Goal: Task Accomplishment & Management: Use online tool/utility

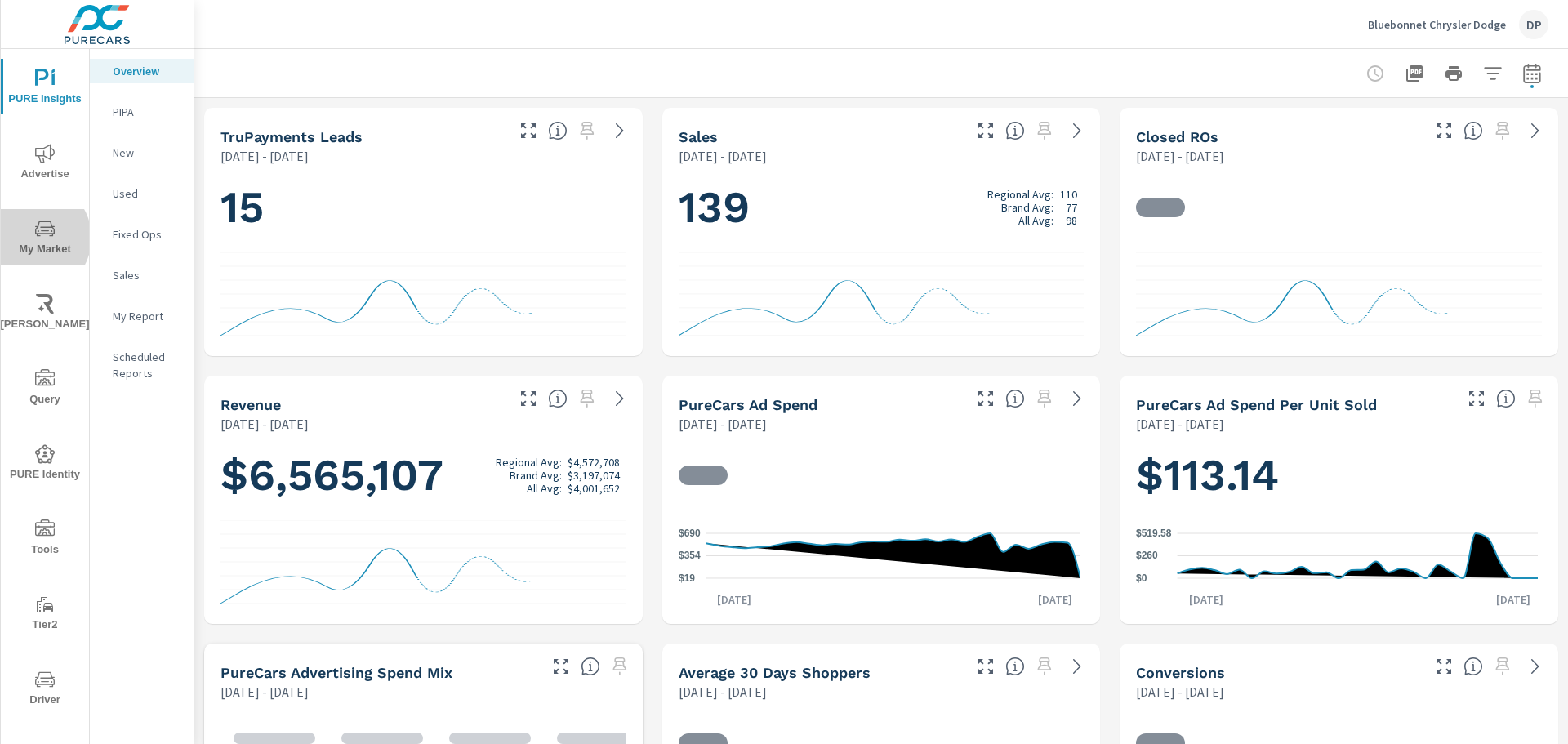
click at [36, 238] on icon "nav menu" at bounding box center [45, 228] width 20 height 20
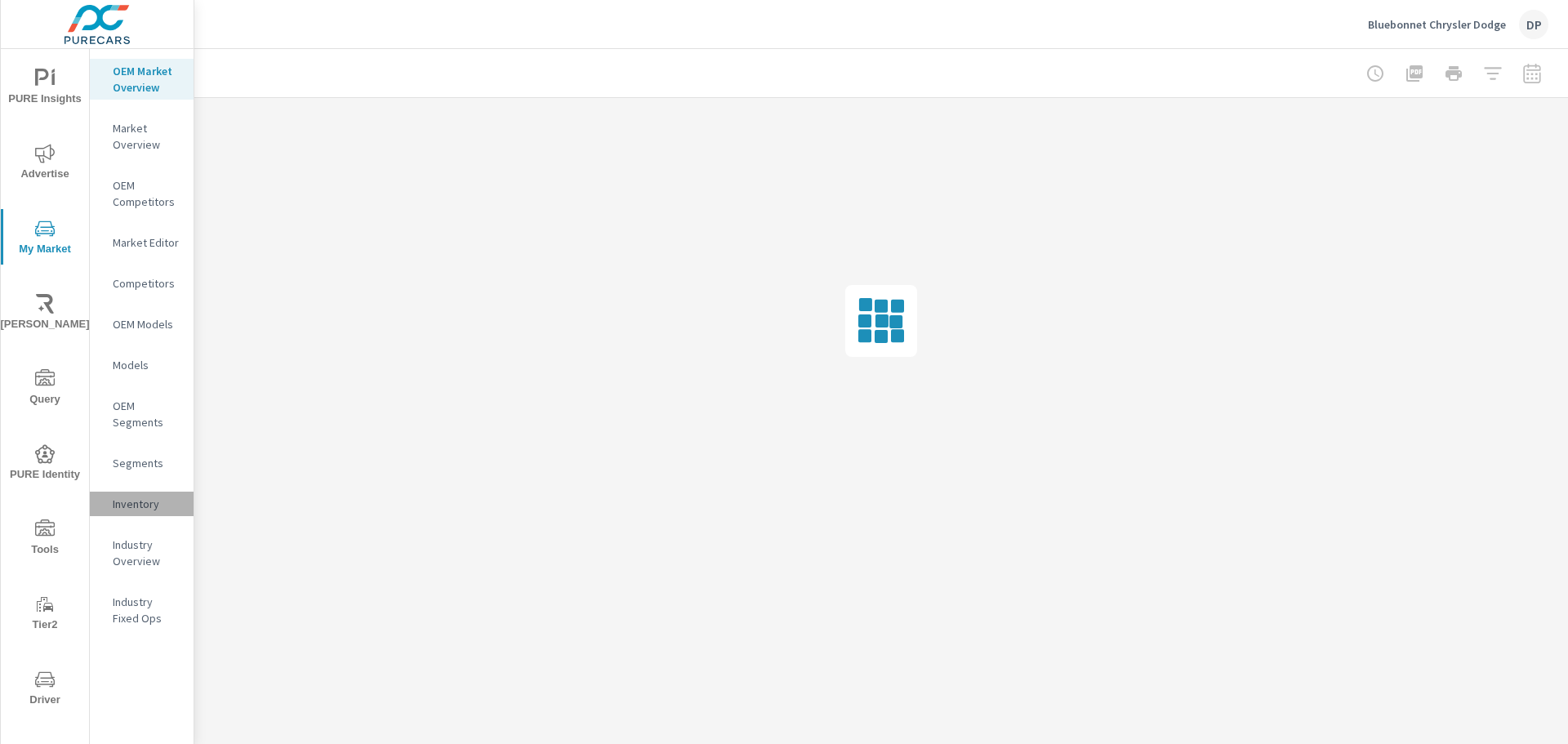
click at [130, 496] on p "Inventory" at bounding box center [146, 504] width 68 height 16
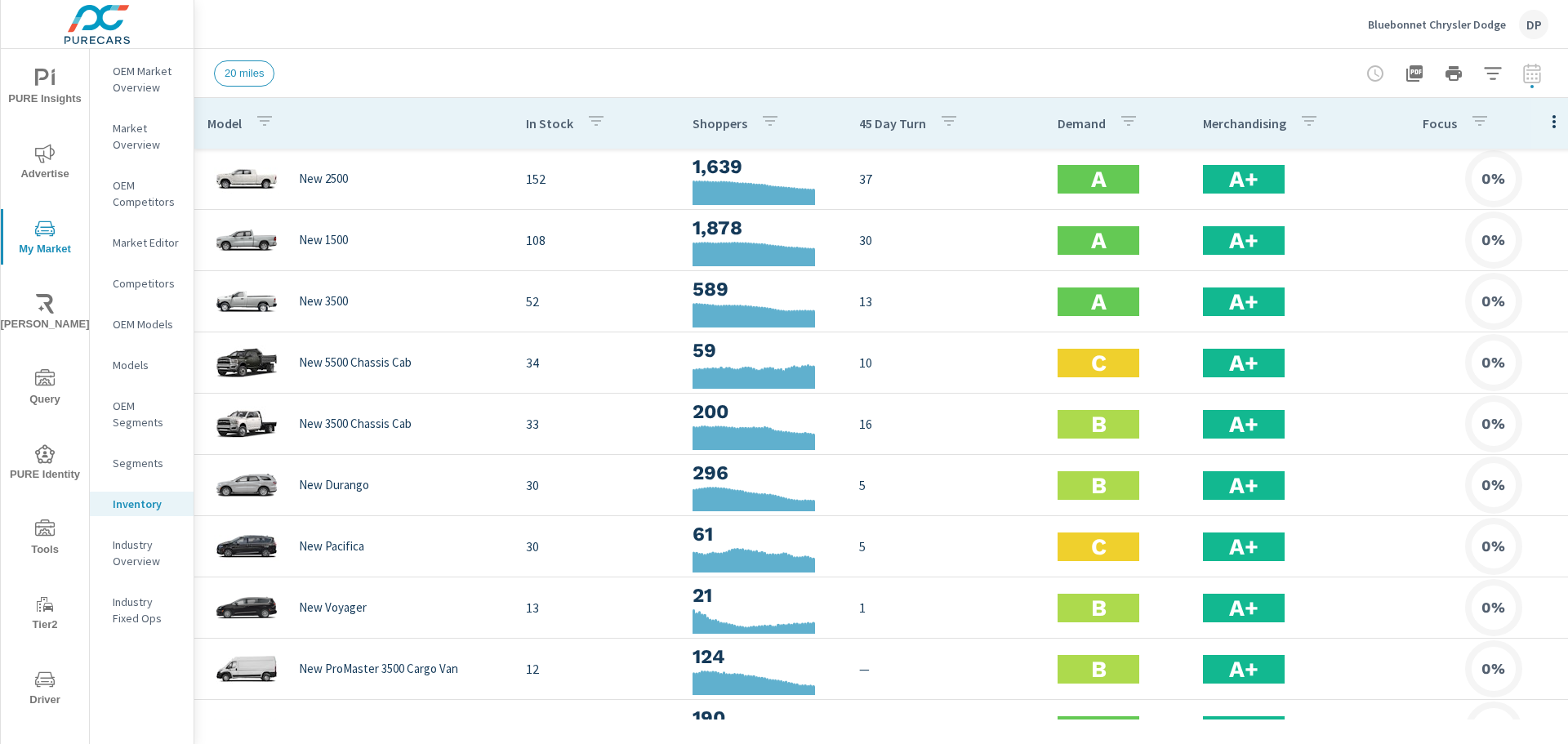
scroll to position [0, 21]
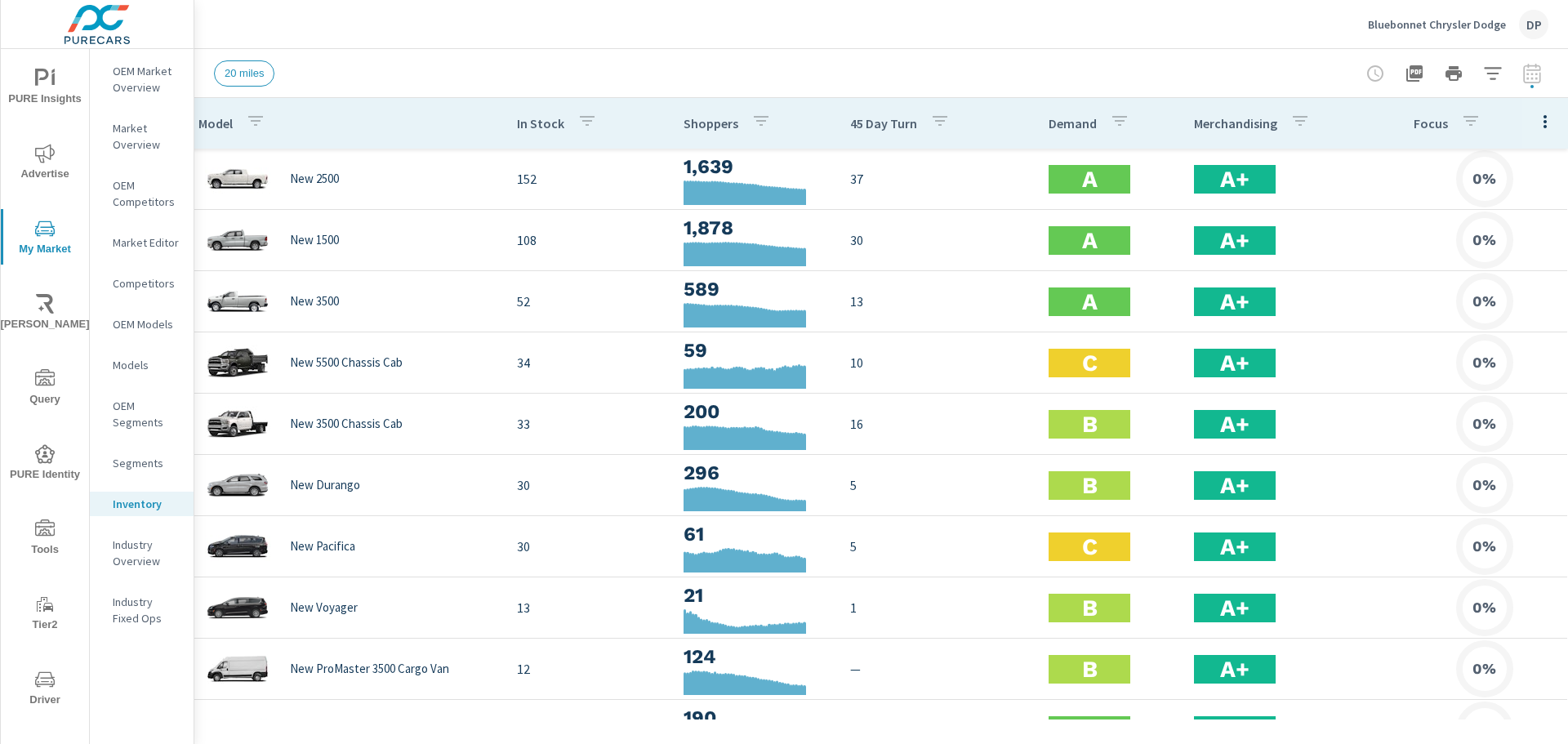
click at [1536, 120] on icon "button" at bounding box center [1545, 121] width 20 height 20
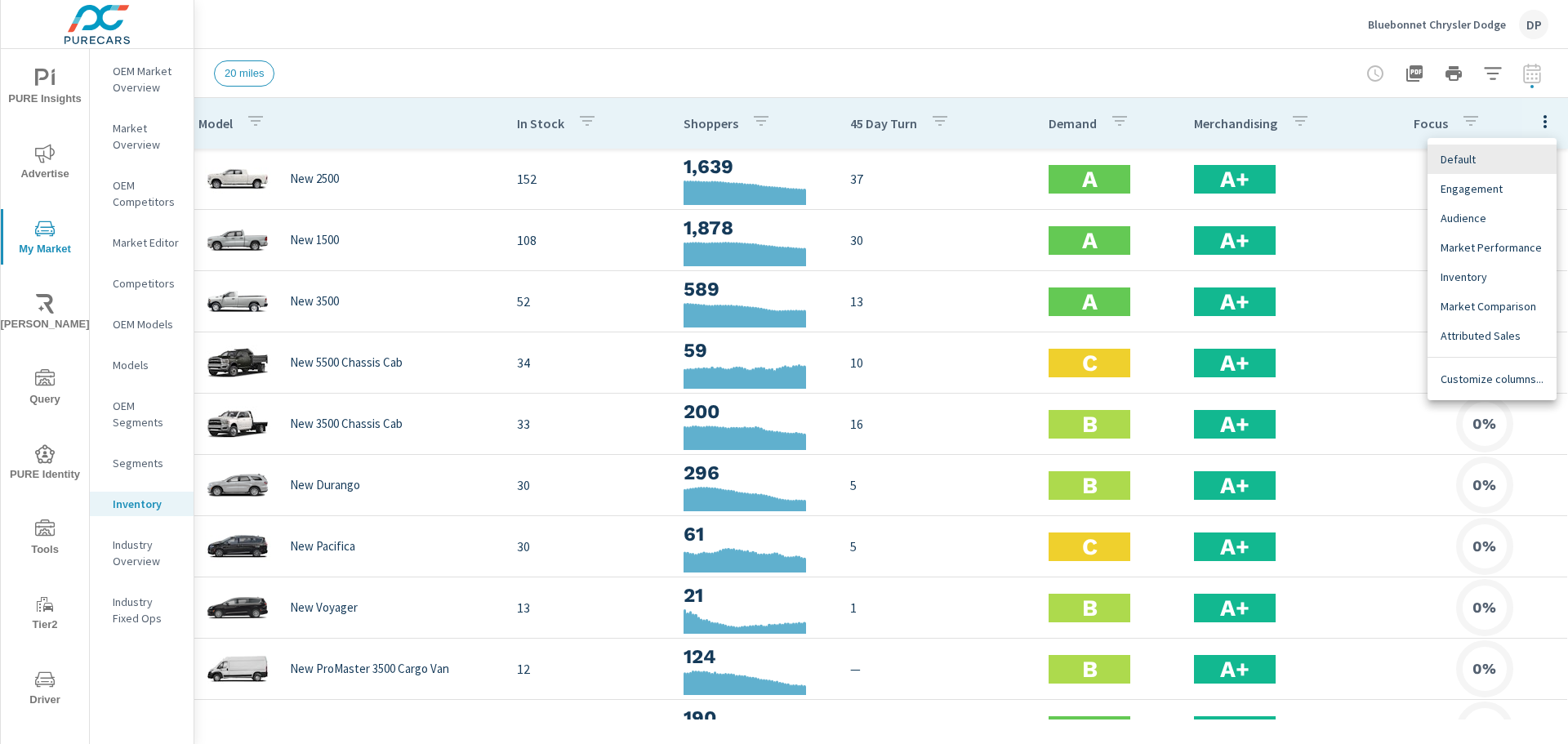
click at [420, 74] on div at bounding box center [784, 372] width 1568 height 744
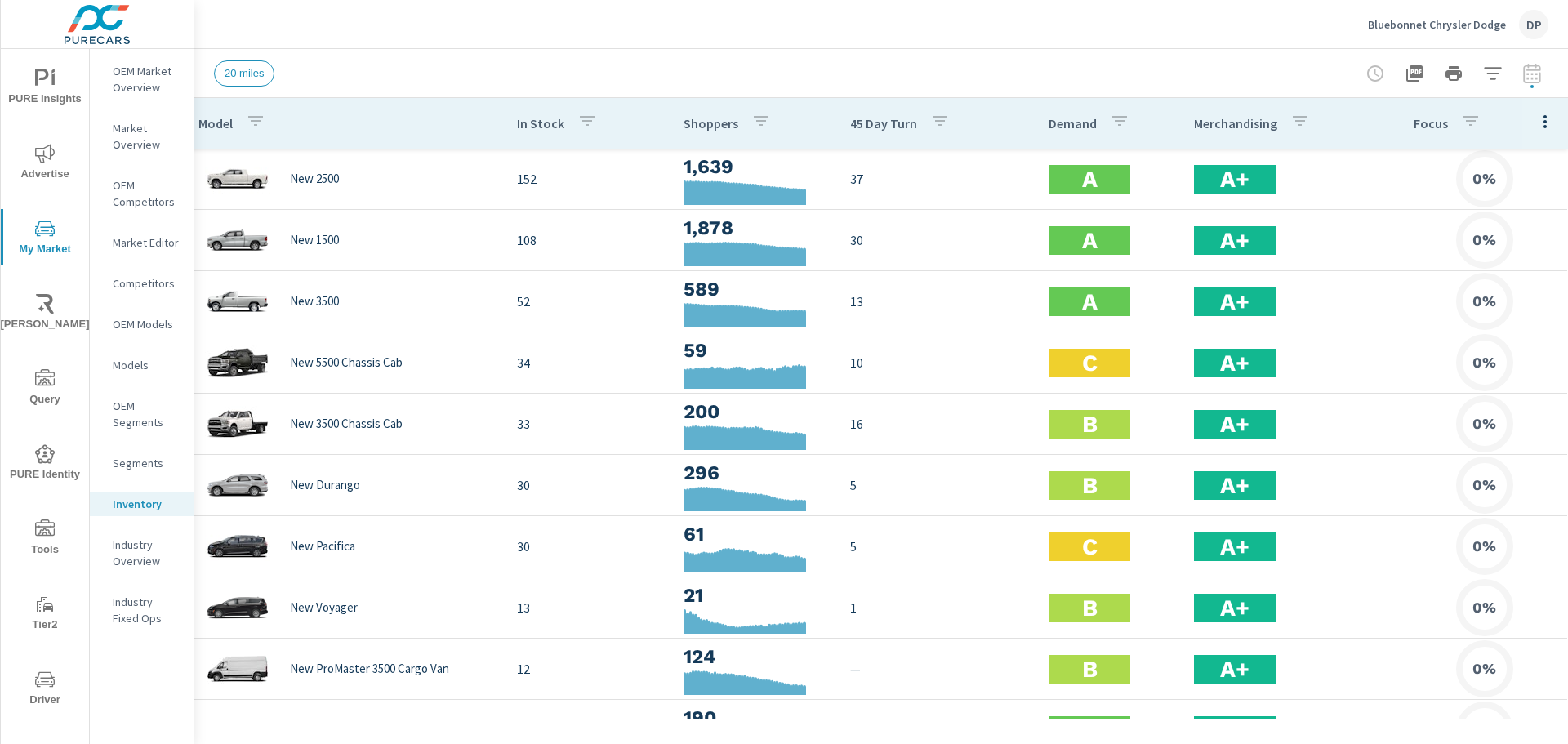
click at [1535, 120] on icon "button" at bounding box center [1545, 121] width 20 height 20
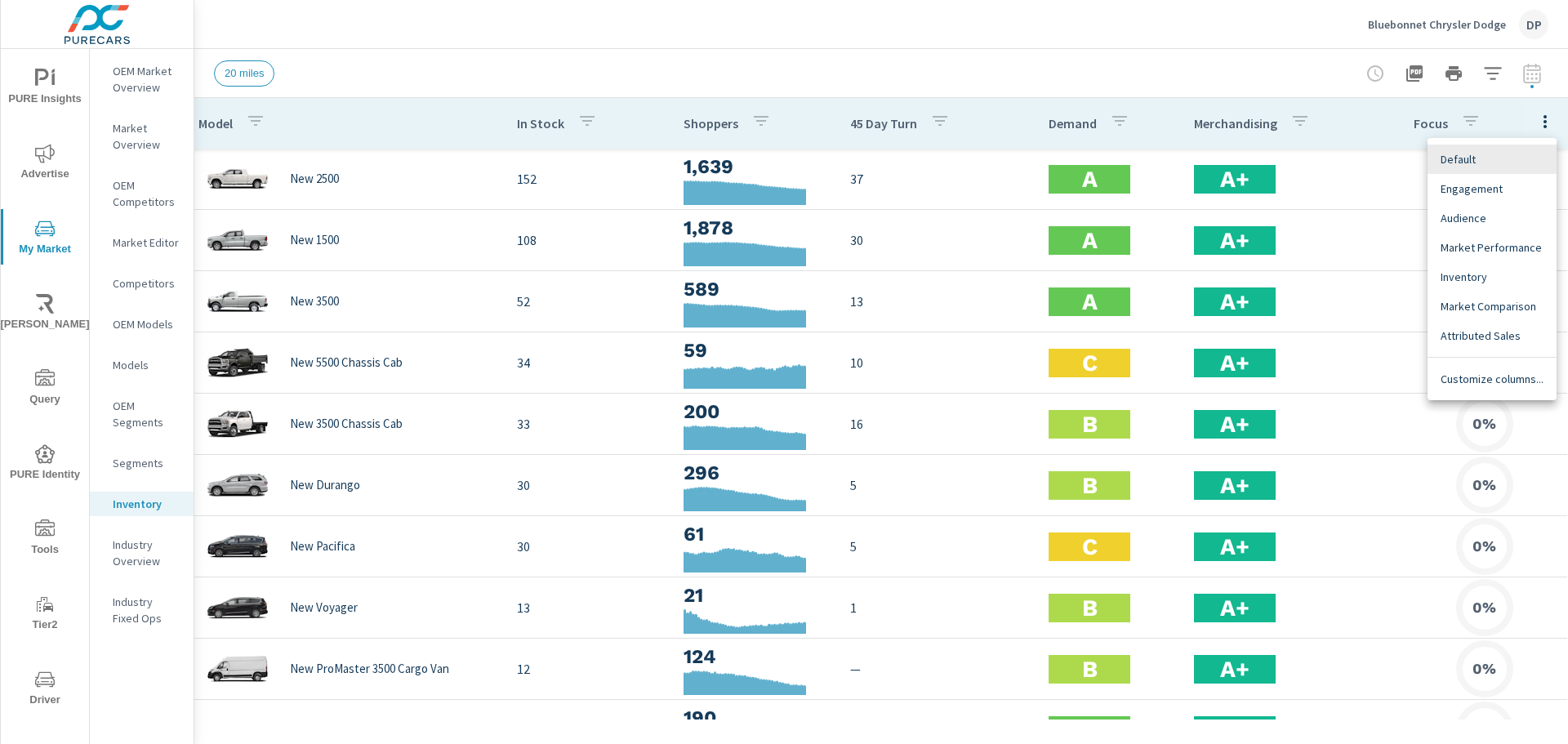
click at [1472, 375] on span "Customize columns..." at bounding box center [1492, 379] width 103 height 16
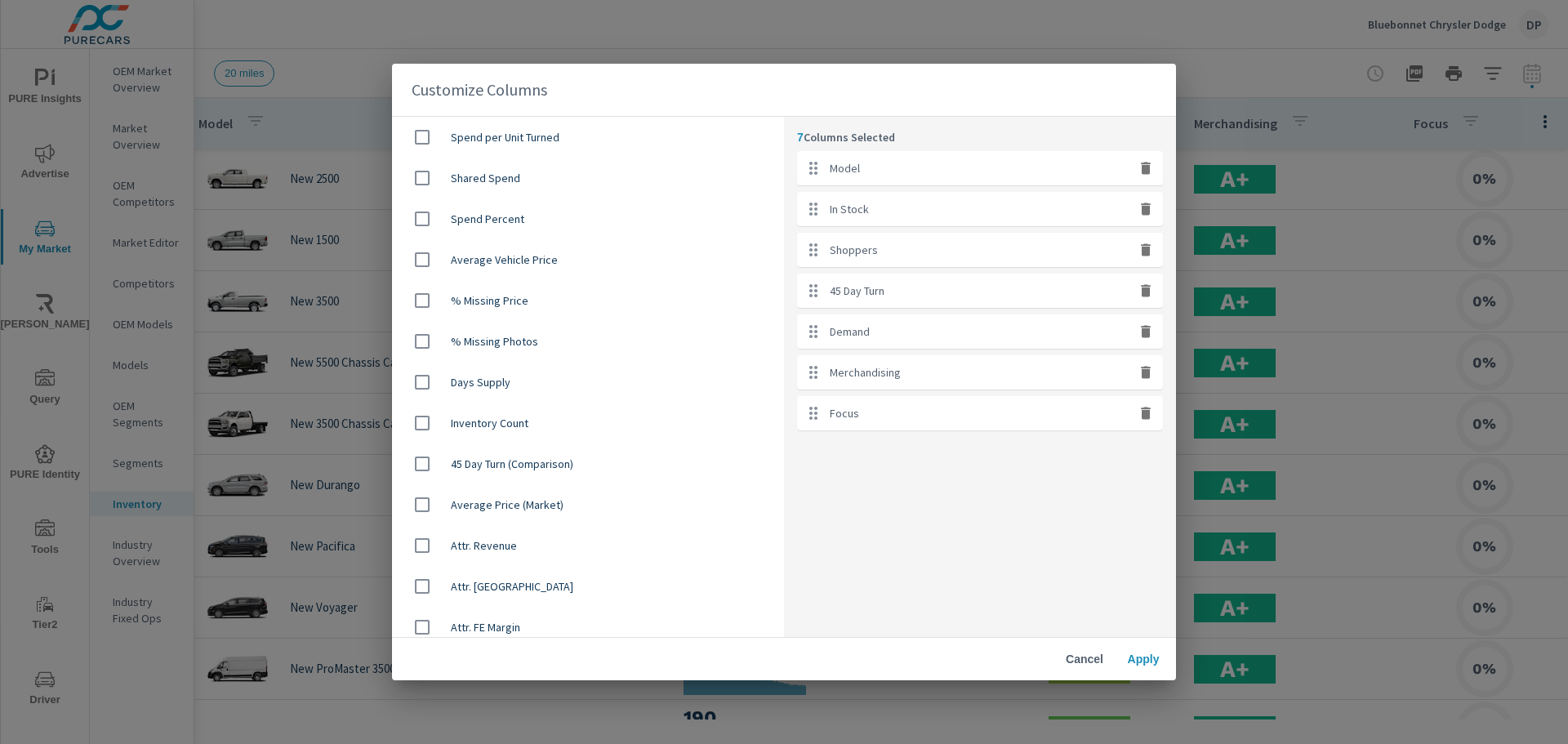
scroll to position [1062, 0]
click at [413, 421] on input "checkbox" at bounding box center [422, 423] width 35 height 35
checkbox input "false"
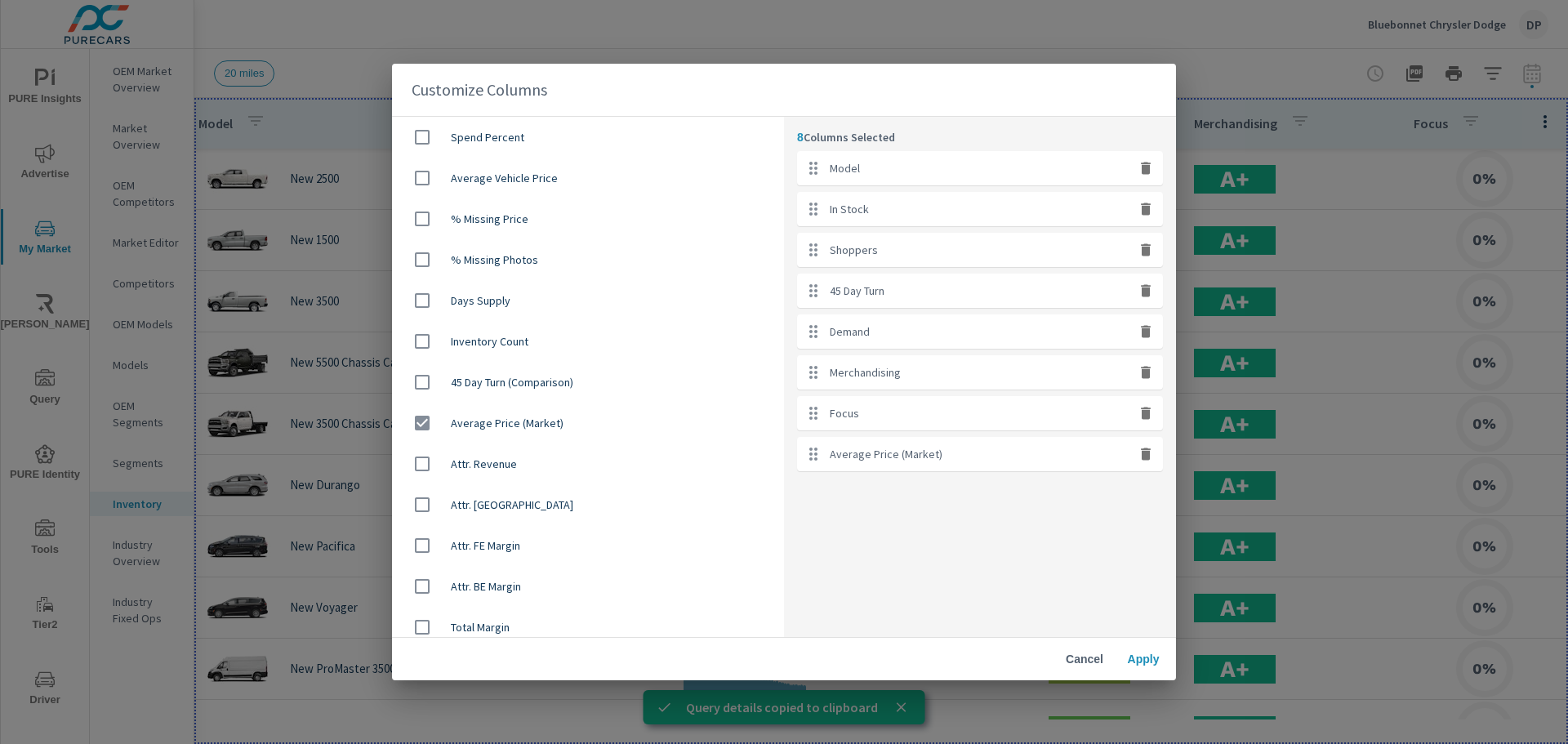
click at [1143, 301] on button "button" at bounding box center [1145, 290] width 21 height 21
checkbox input "false"
checkbox input "true"
click at [1148, 656] on span "Apply" at bounding box center [1142, 659] width 39 height 15
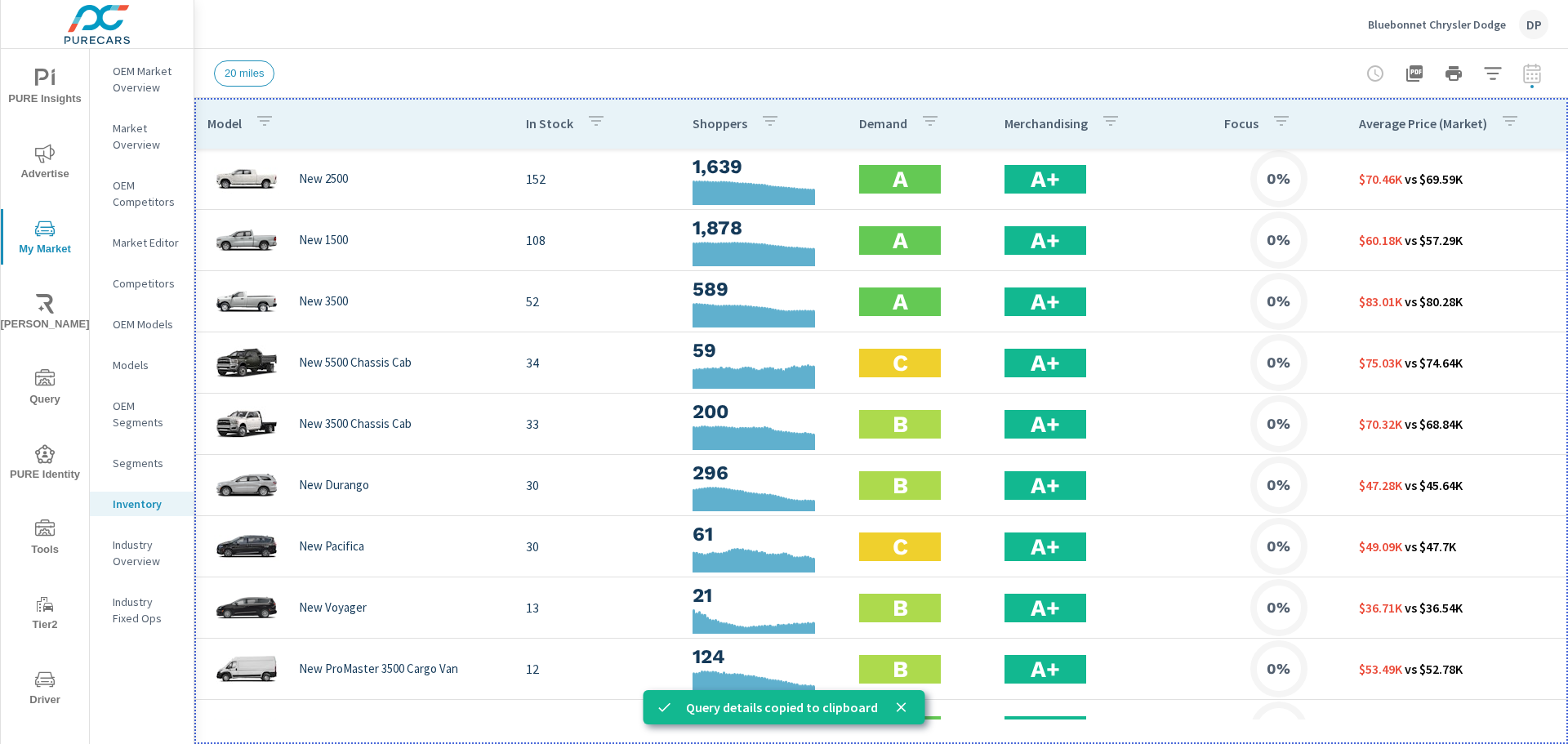
click at [1402, 131] on p "Average Price (Market)" at bounding box center [1423, 123] width 128 height 16
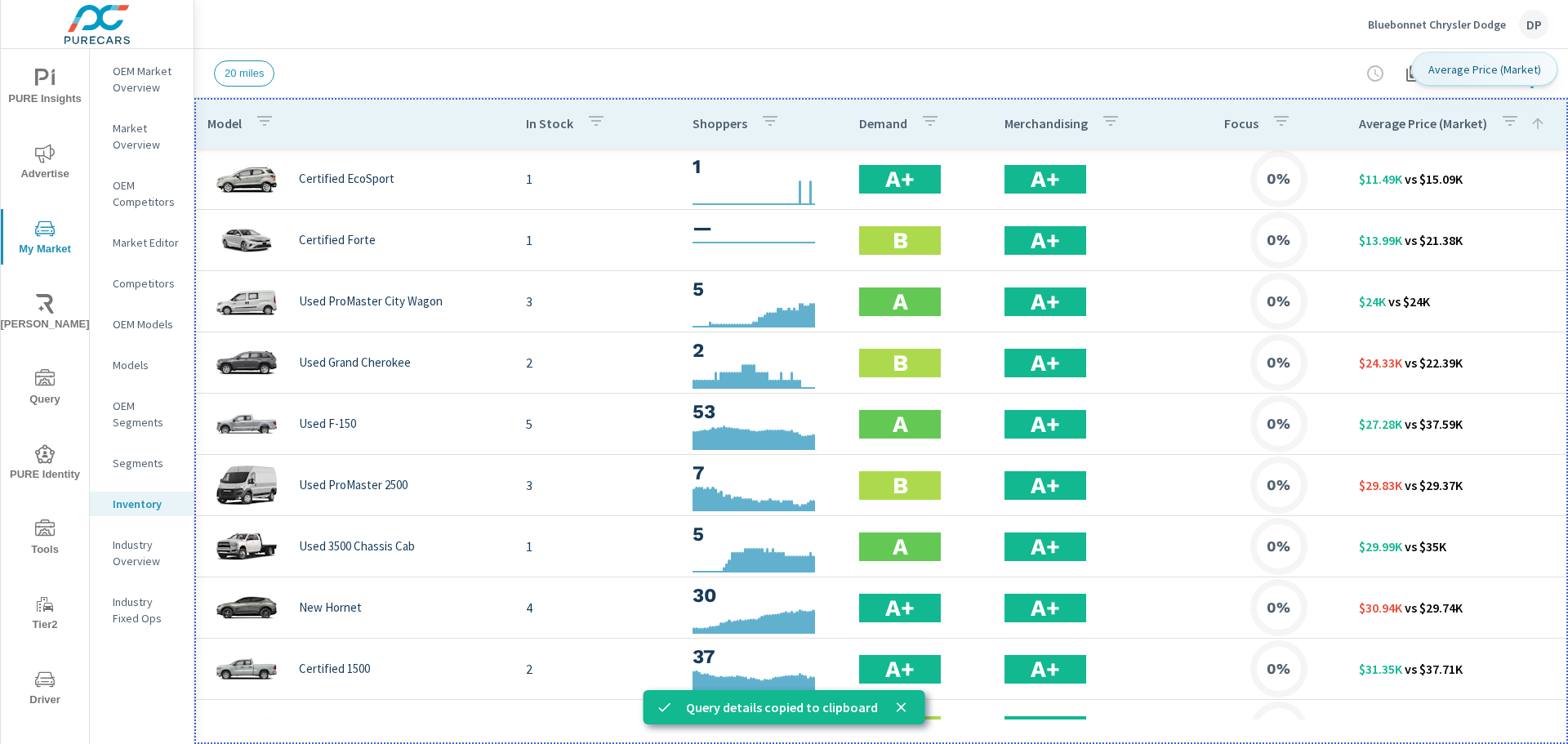
click at [1402, 131] on p "Average Price (Market)" at bounding box center [1423, 123] width 128 height 16
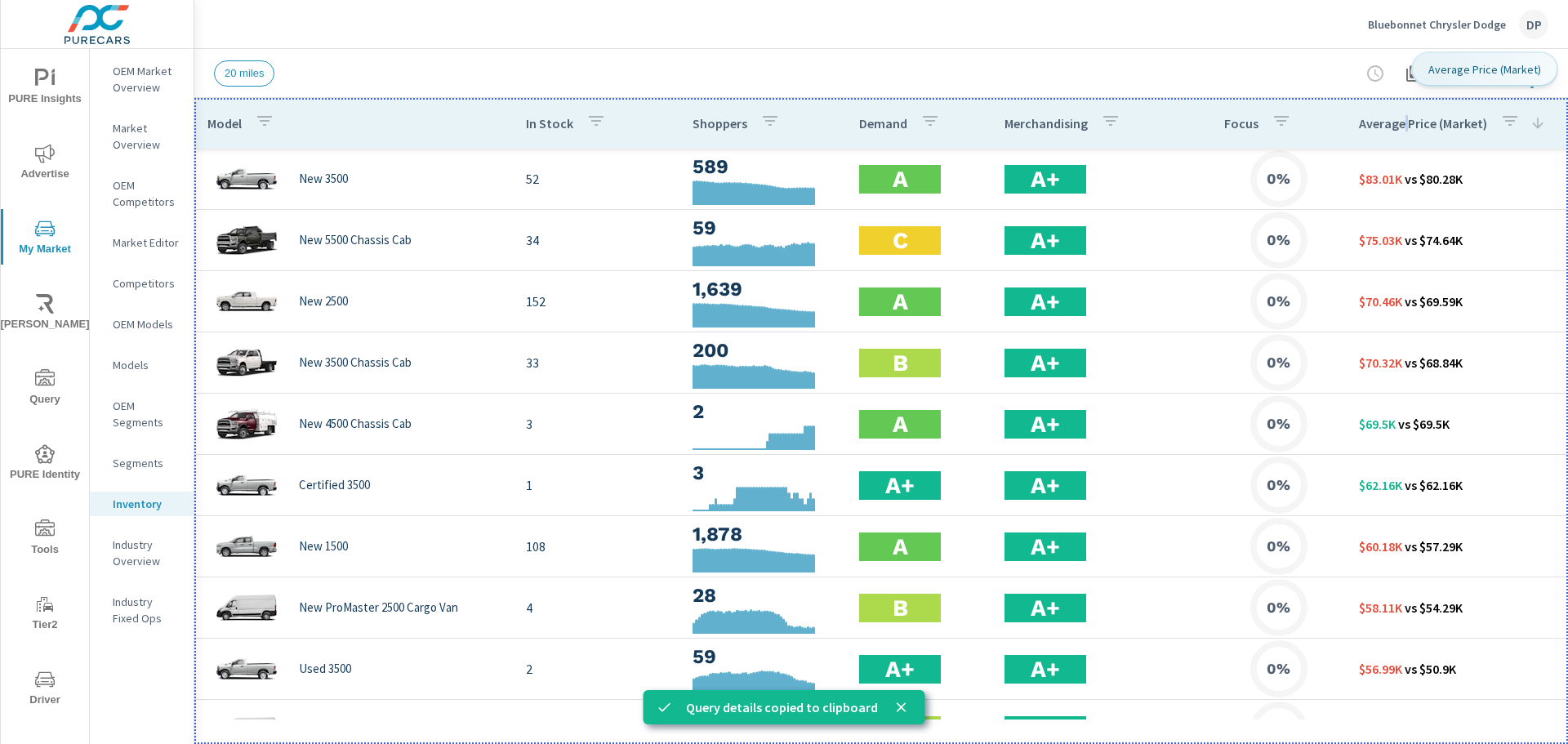
click at [1402, 131] on p "Average Price (Market)" at bounding box center [1423, 123] width 128 height 16
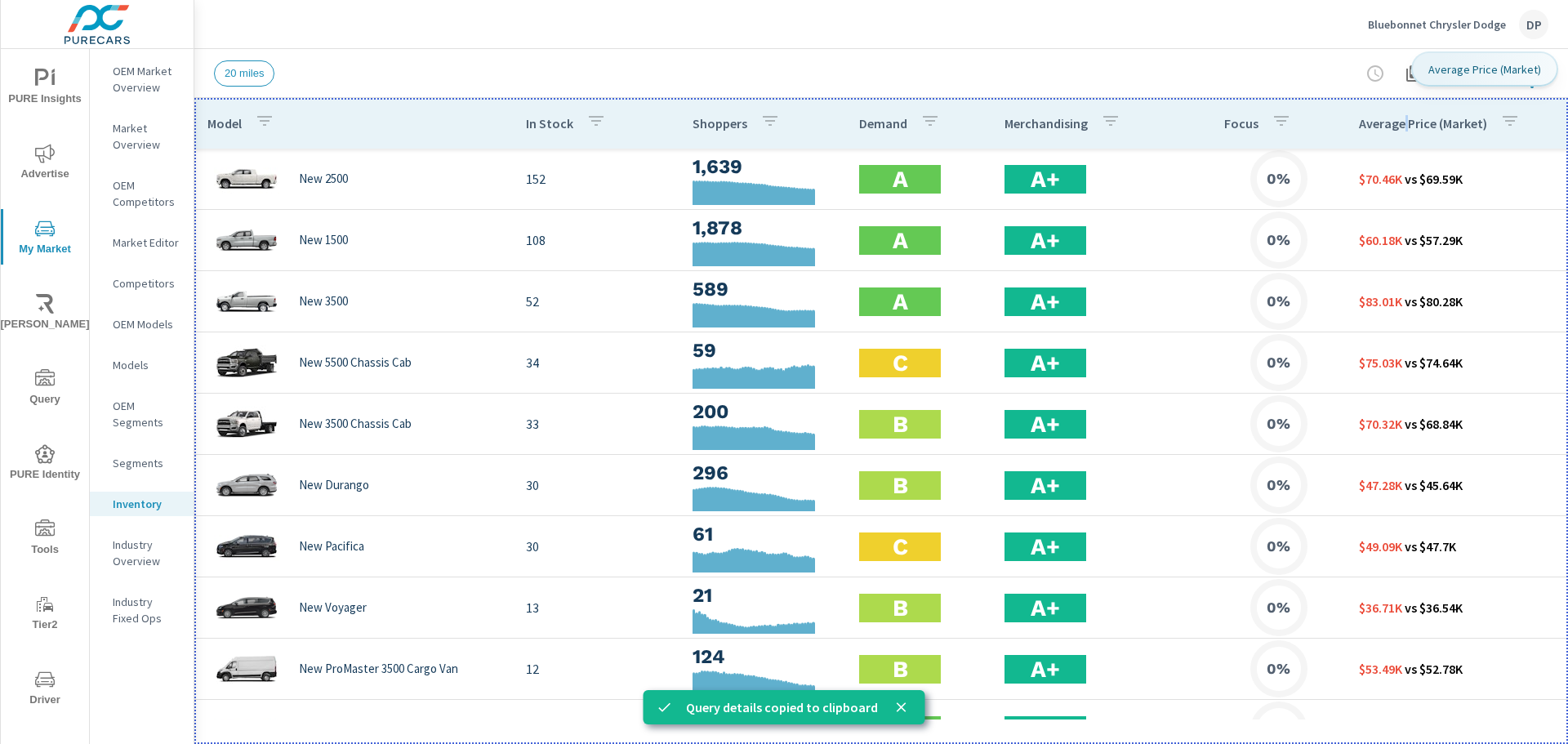
click at [1402, 131] on p "Average Price (Market)" at bounding box center [1423, 123] width 128 height 16
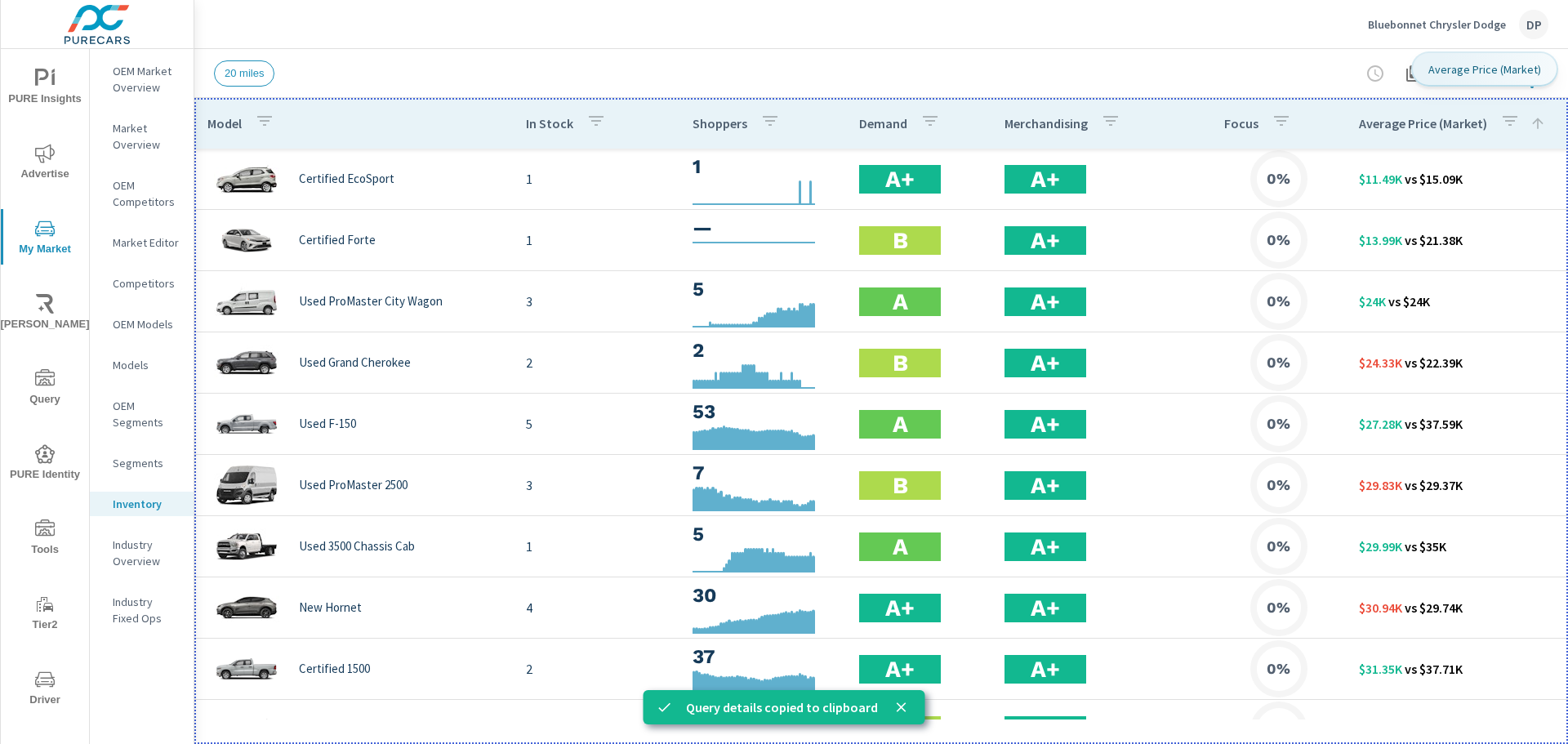
click at [1517, 124] on button "button" at bounding box center [1510, 123] width 33 height 37
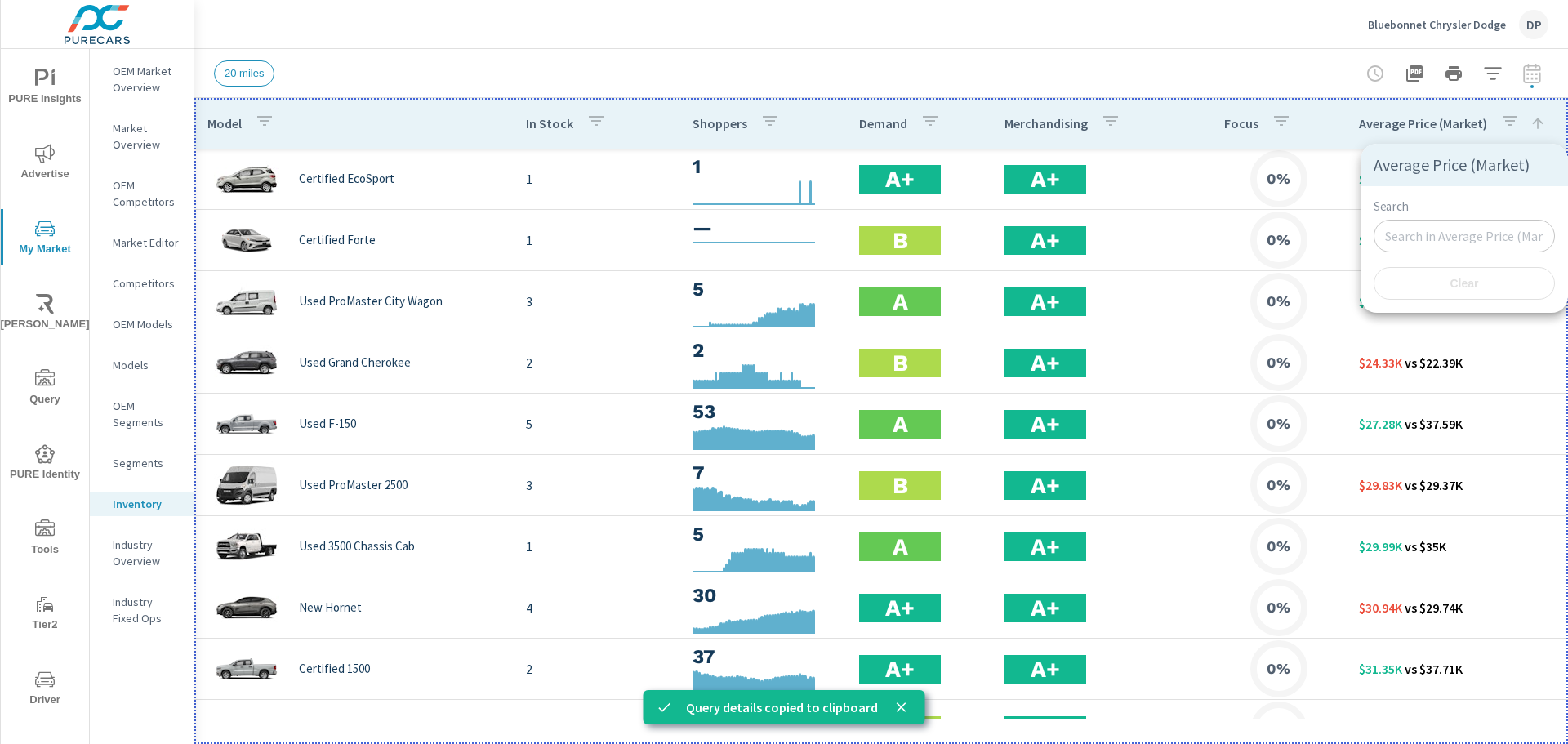
click at [1517, 124] on div at bounding box center [784, 372] width 1568 height 744
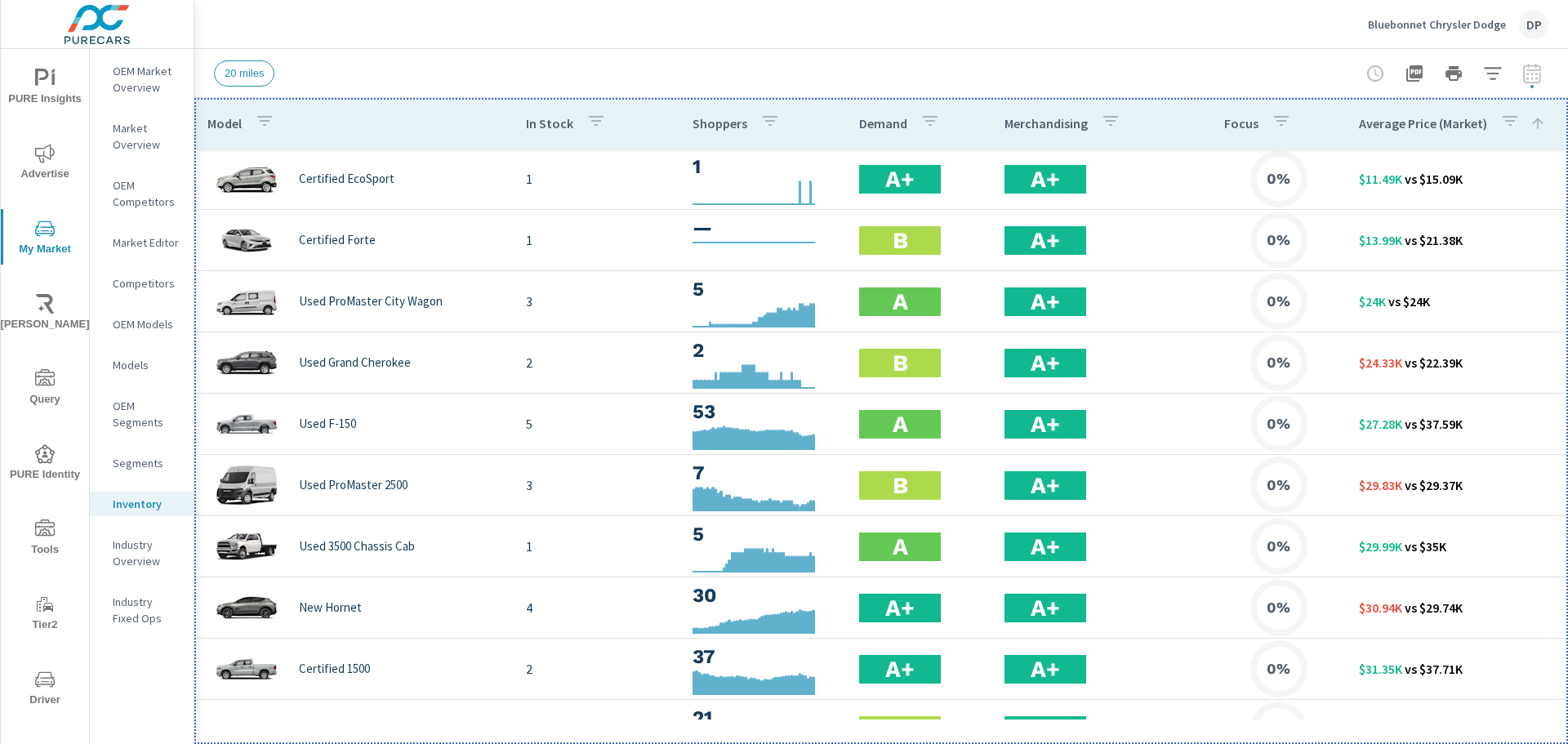
click at [1529, 78] on div at bounding box center [1454, 74] width 190 height 33
click at [1500, 77] on icon "button" at bounding box center [1493, 73] width 20 height 20
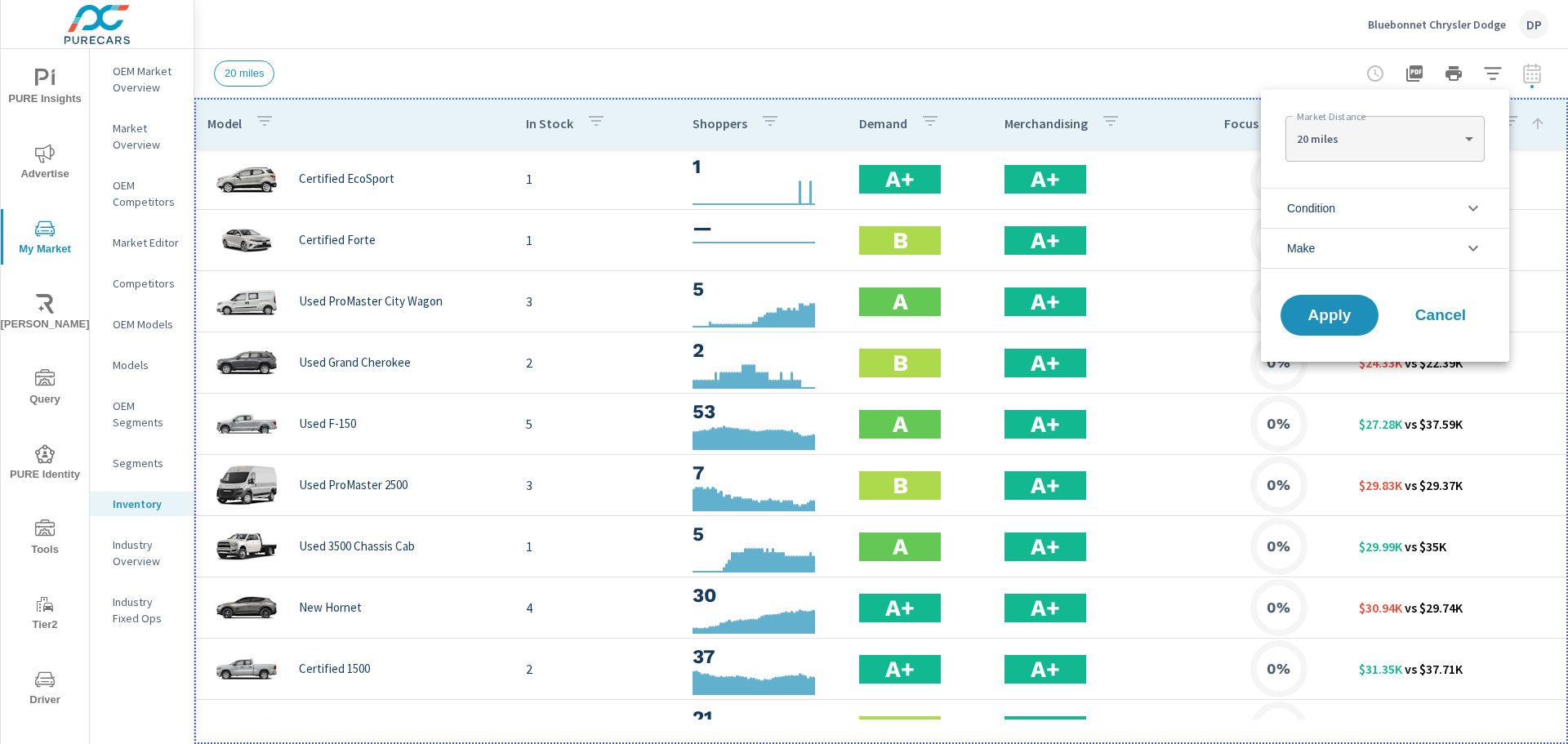
click at [1347, 207] on li "Condition" at bounding box center [1385, 208] width 248 height 40
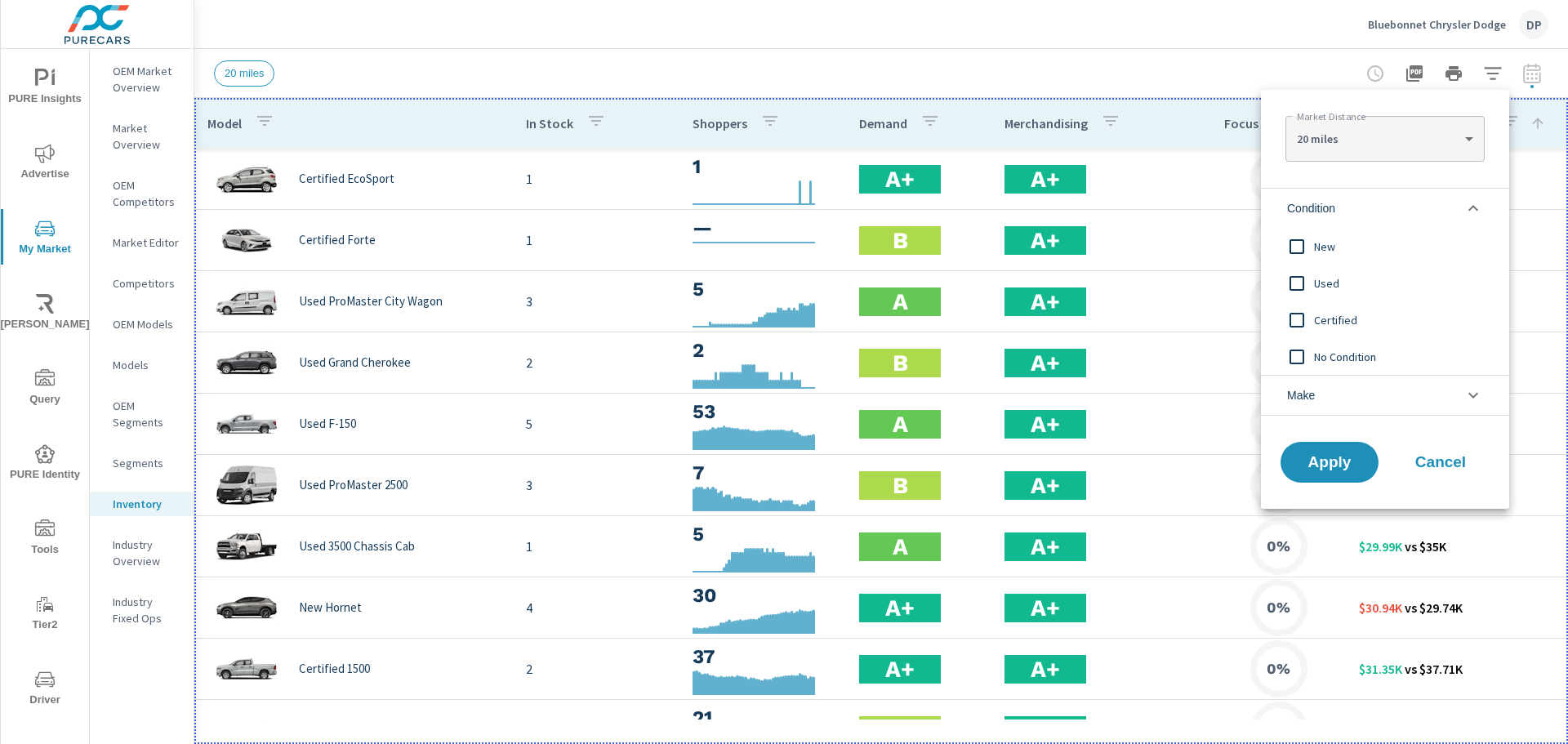
click at [1350, 391] on li "Make" at bounding box center [1385, 395] width 248 height 41
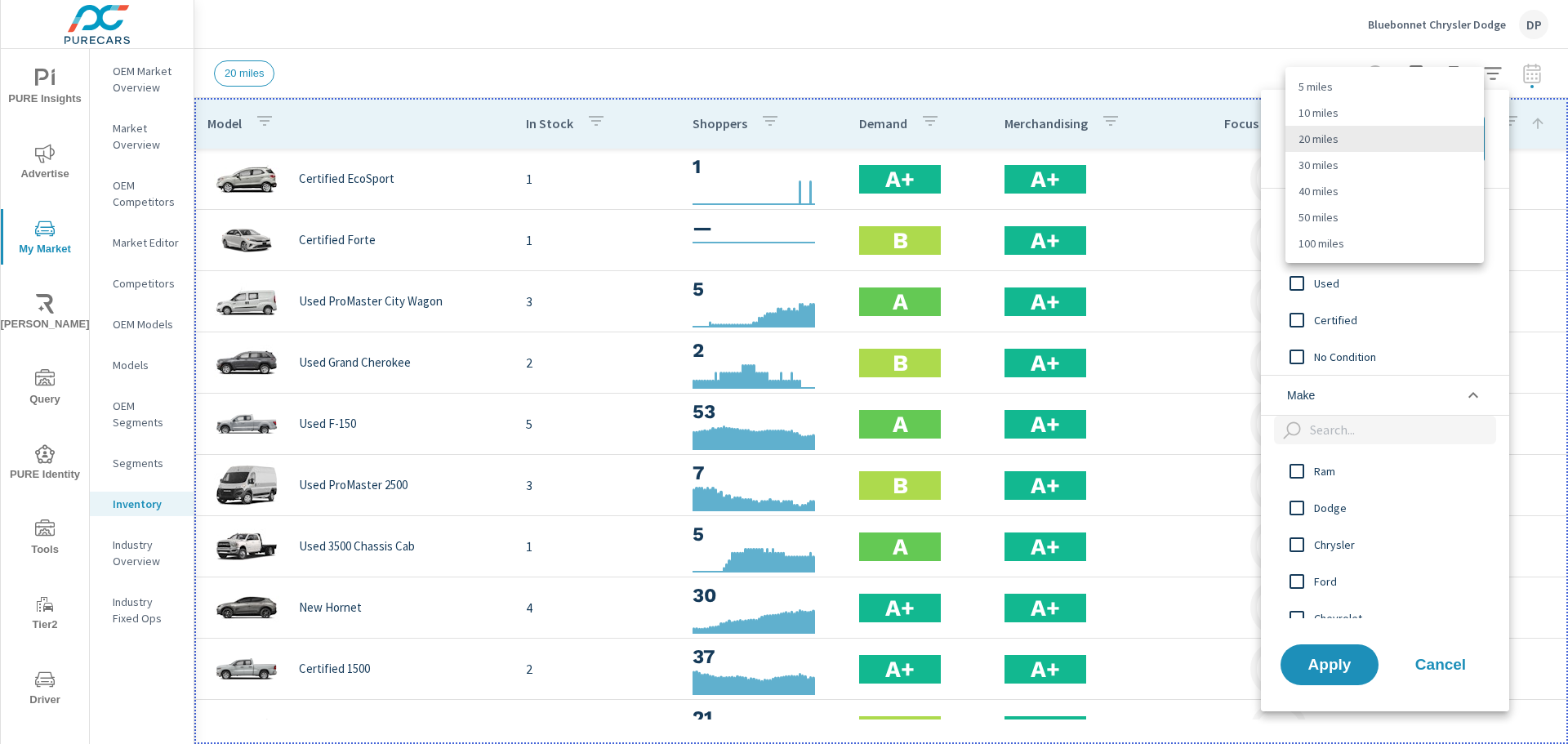
click at [1362, 147] on body "PURE Insights Advertise My Market [PERSON_NAME] Query PURE Identity Tools Tier2…" at bounding box center [784, 372] width 1568 height 744
click at [1327, 232] on li "100 miles" at bounding box center [1384, 244] width 198 height 26
type Distance "100"
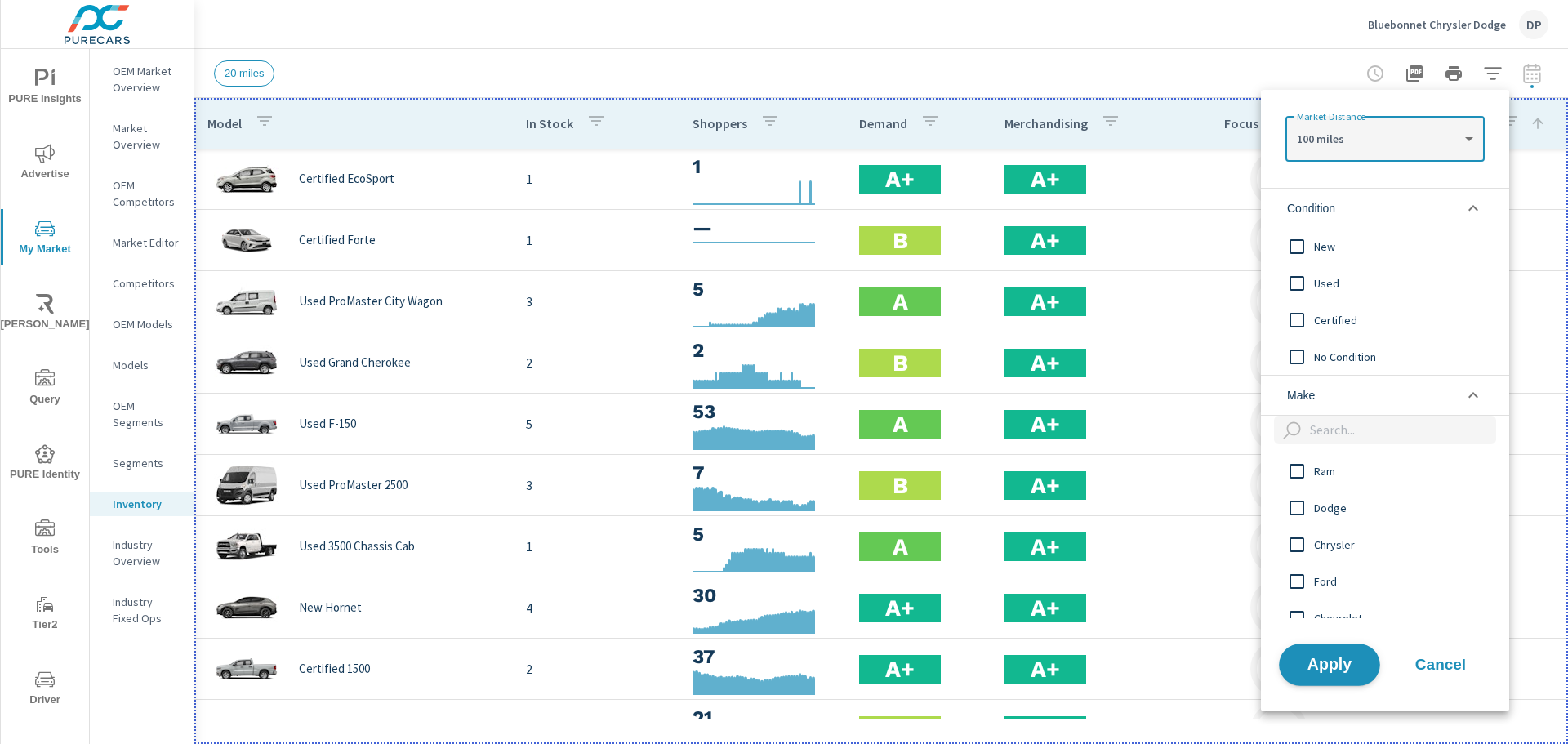
click at [1338, 666] on span "Apply" at bounding box center [1329, 664] width 67 height 16
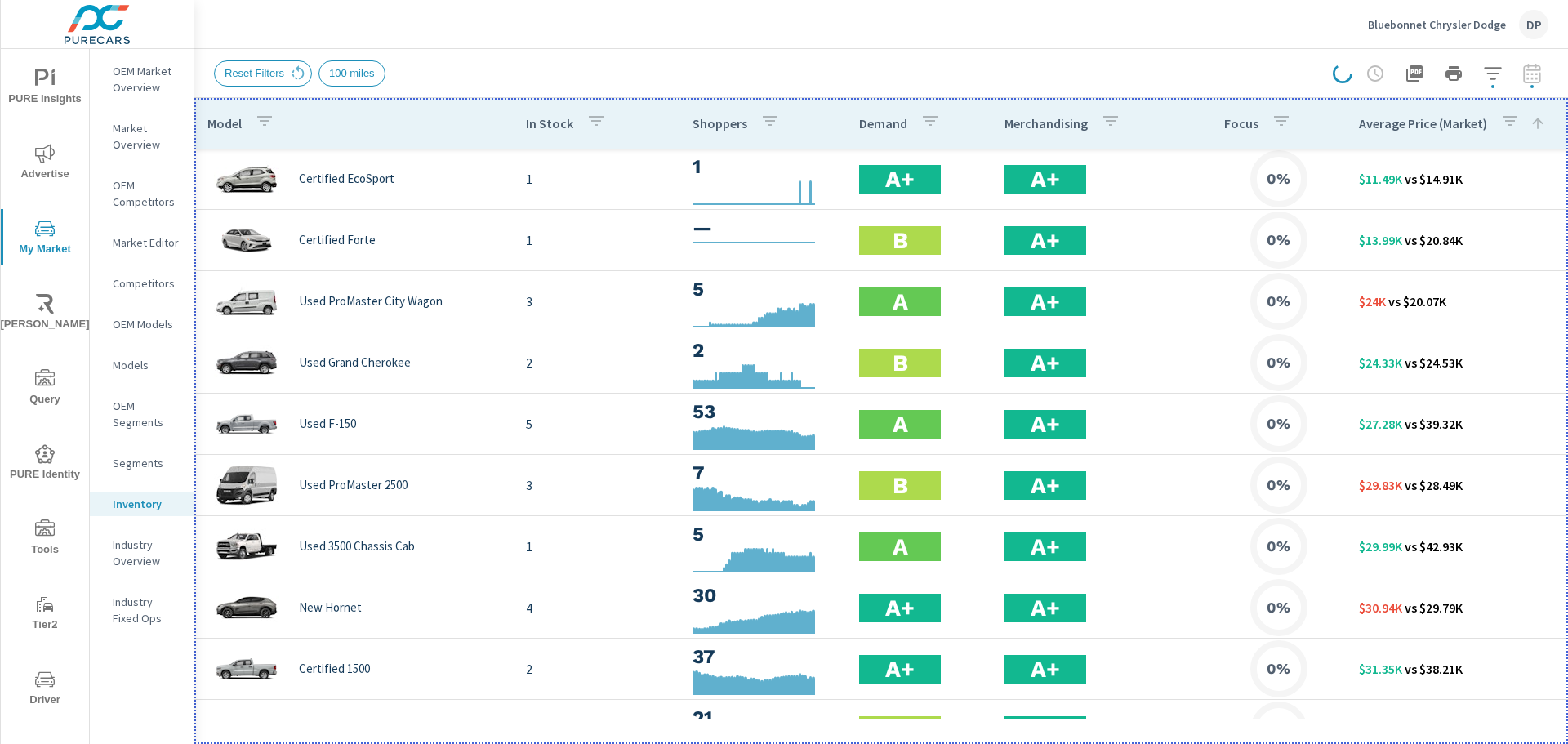
click at [1499, 77] on icon "button" at bounding box center [1493, 73] width 20 height 20
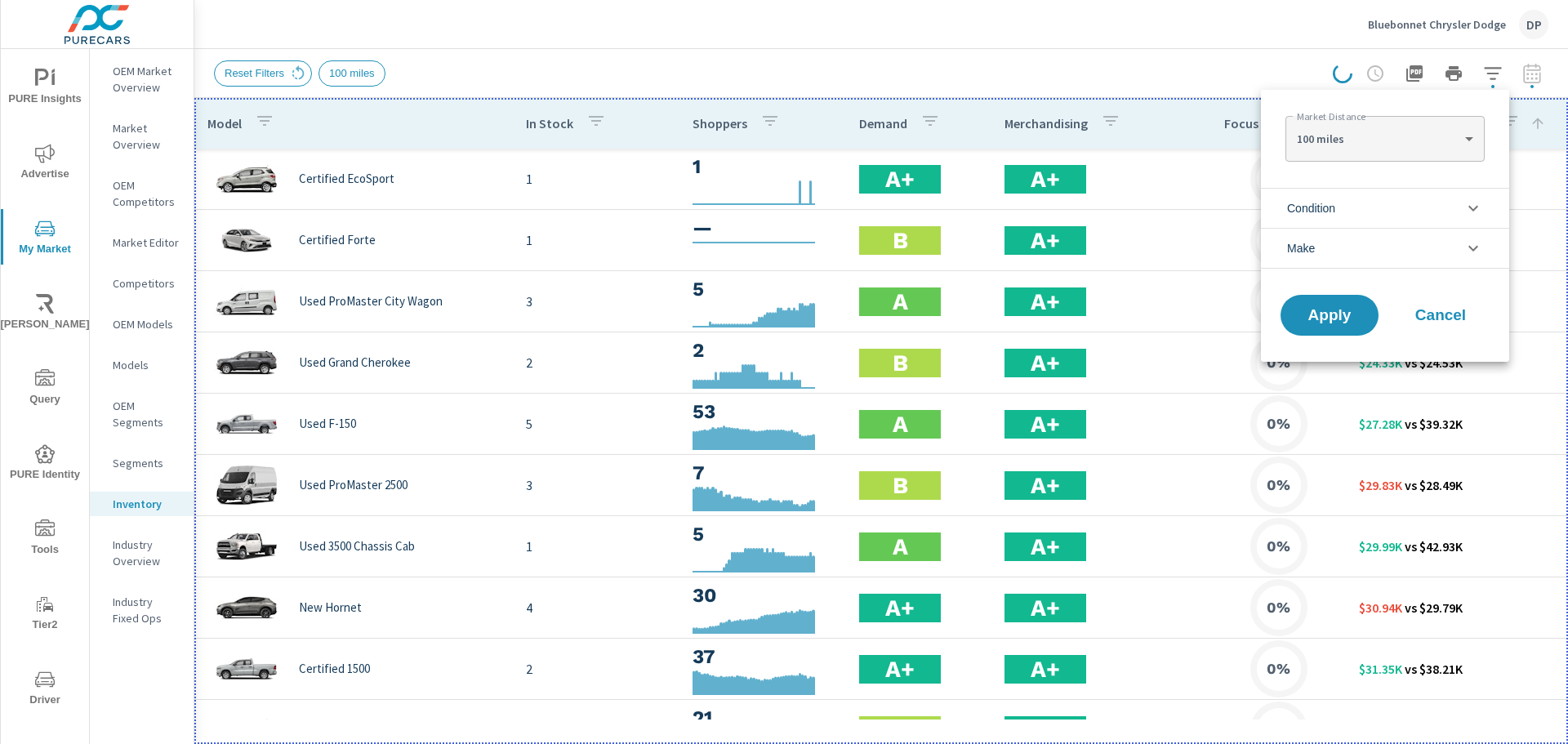
click at [1389, 238] on li "Make" at bounding box center [1385, 248] width 248 height 41
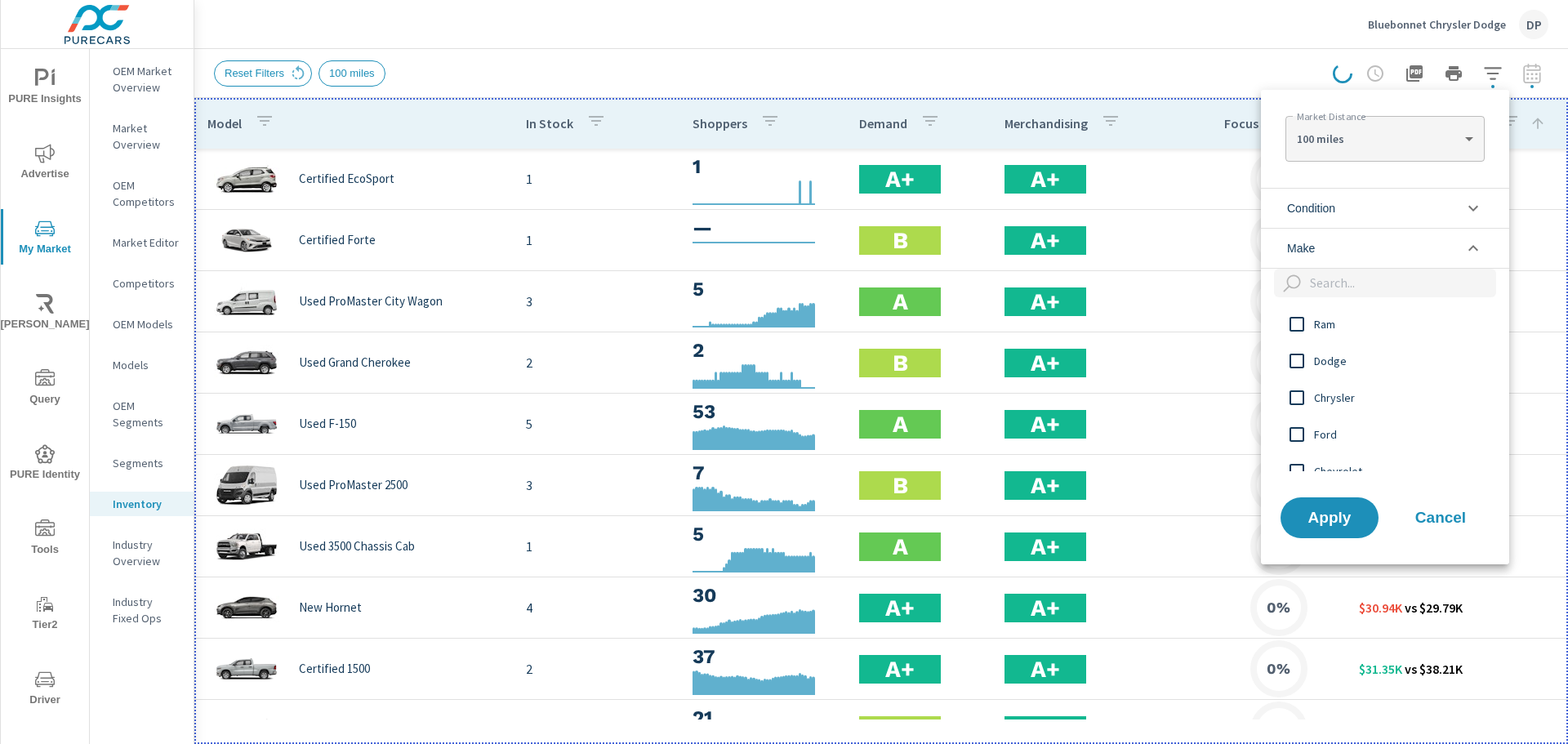
click at [1389, 238] on li "Make" at bounding box center [1385, 248] width 248 height 41
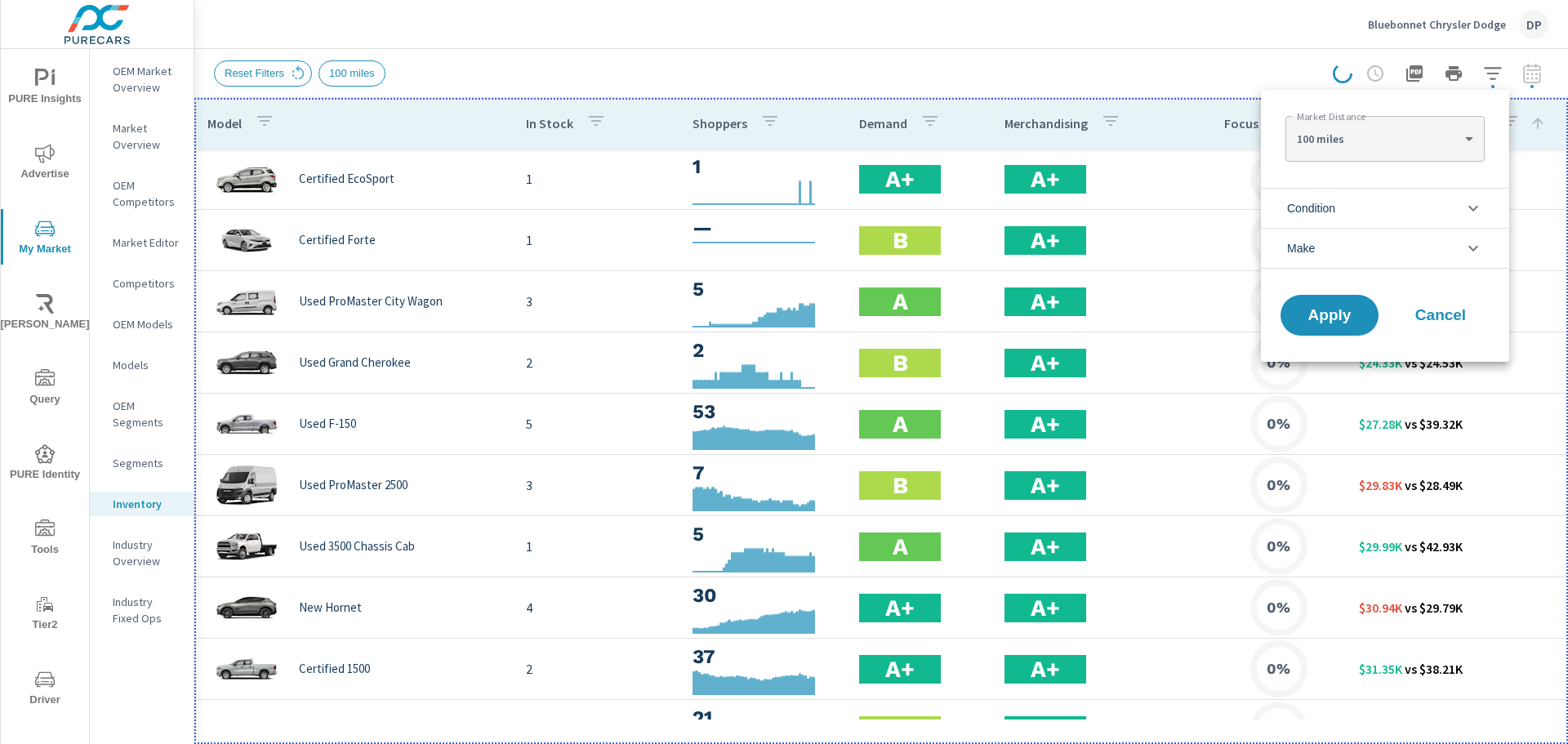
click at [1378, 215] on li "Condition" at bounding box center [1385, 208] width 248 height 40
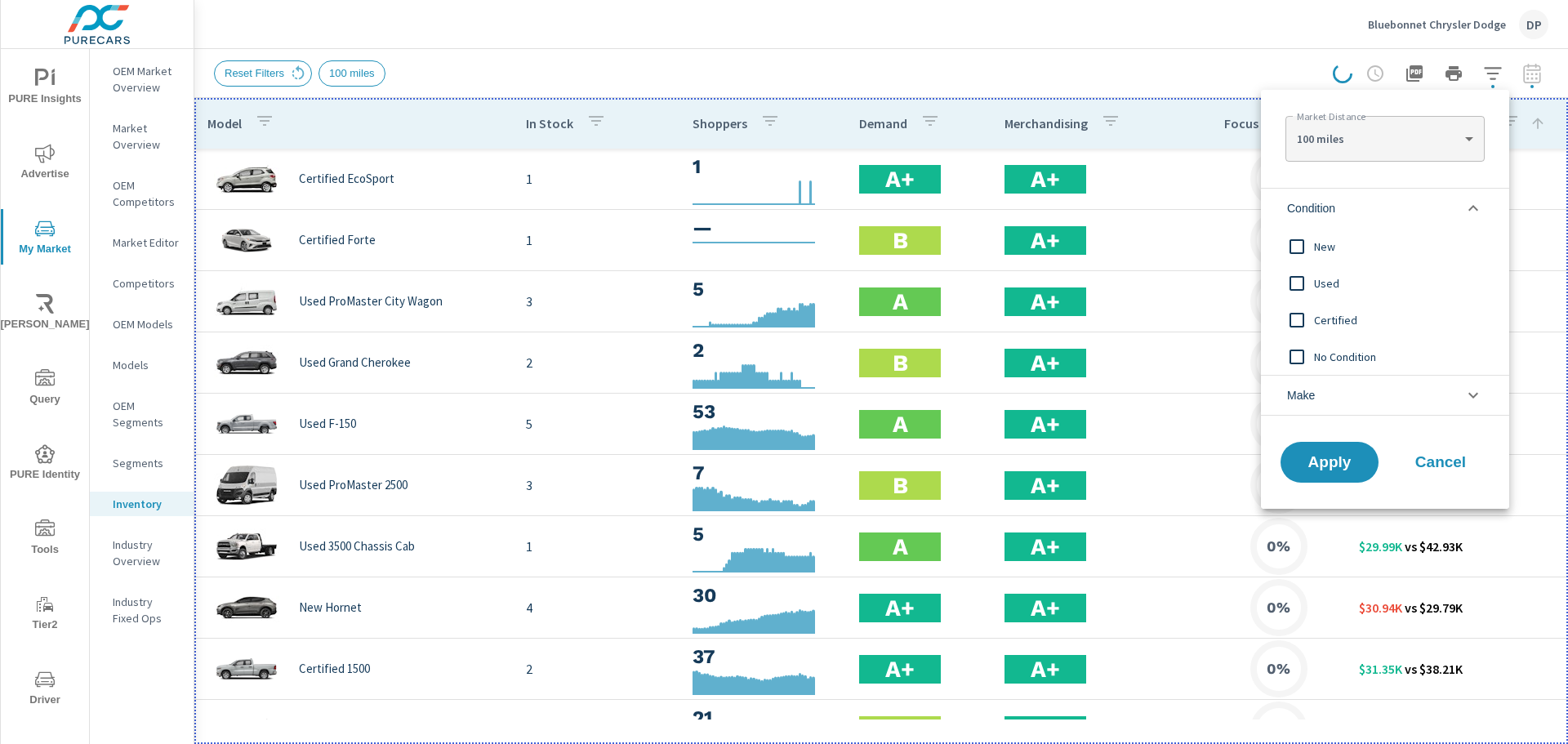
click at [1378, 212] on li "Condition" at bounding box center [1385, 208] width 248 height 40
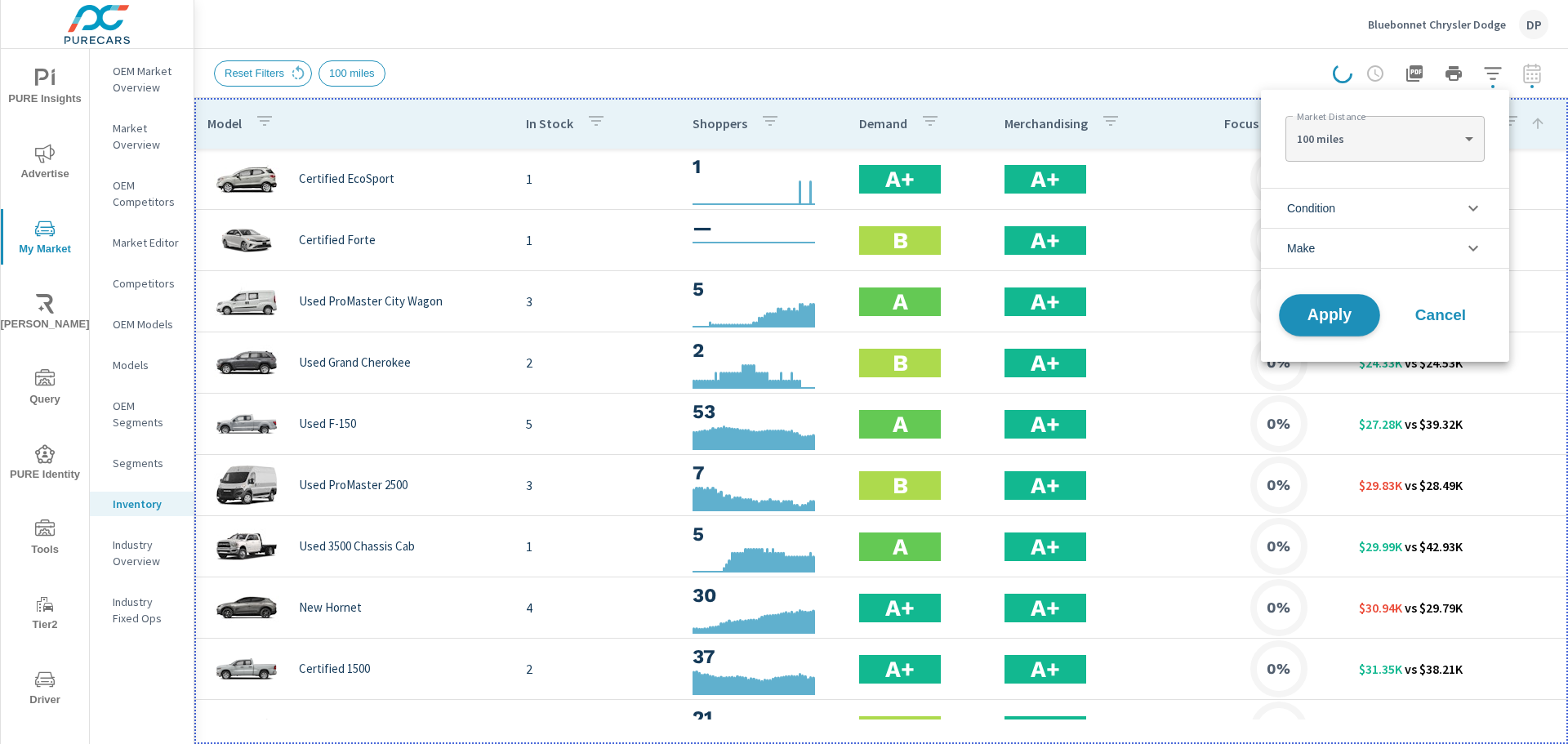
click at [1336, 322] on span "Apply" at bounding box center [1329, 316] width 67 height 16
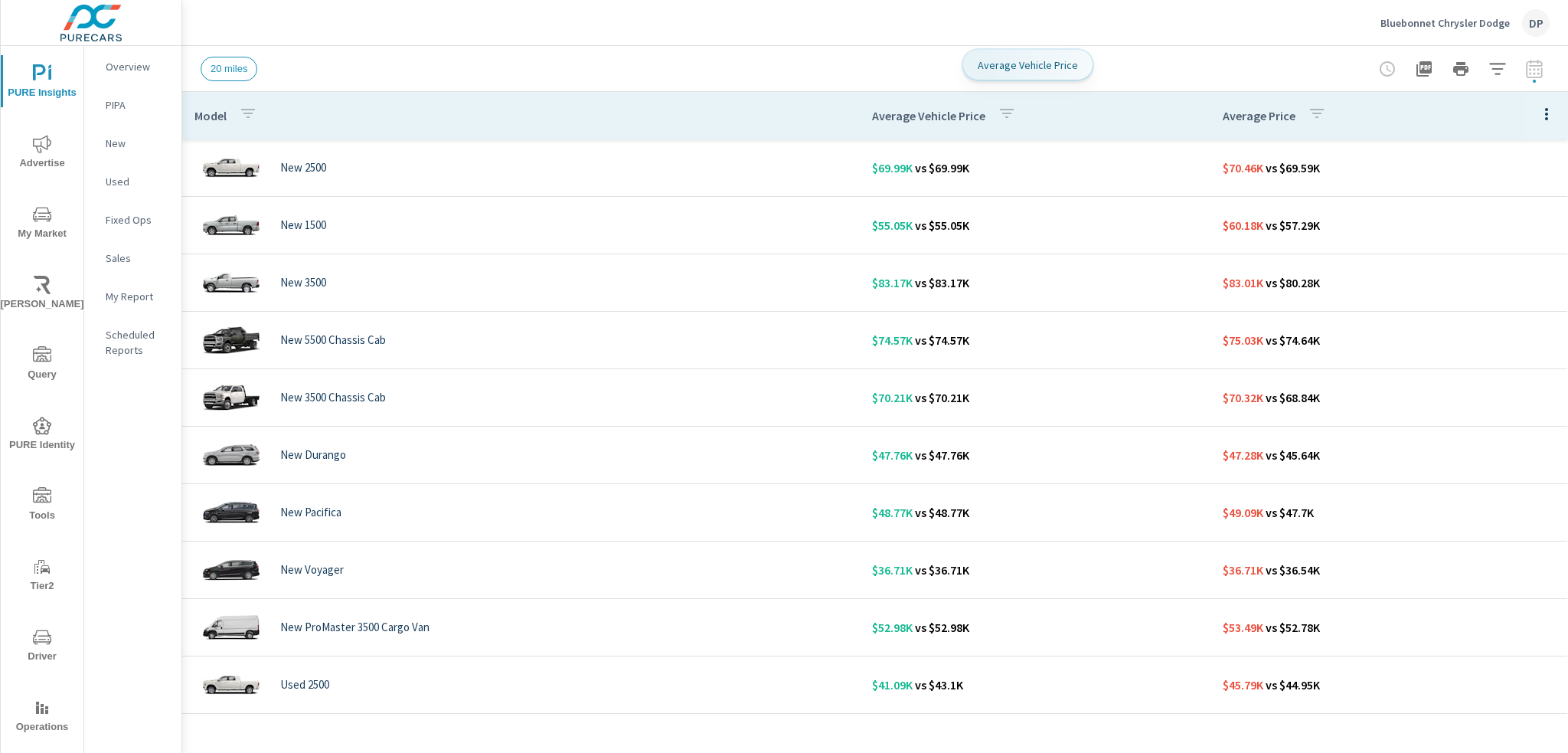
click at [940, 115] on p "Average Vehicle Price" at bounding box center [928, 115] width 113 height 15
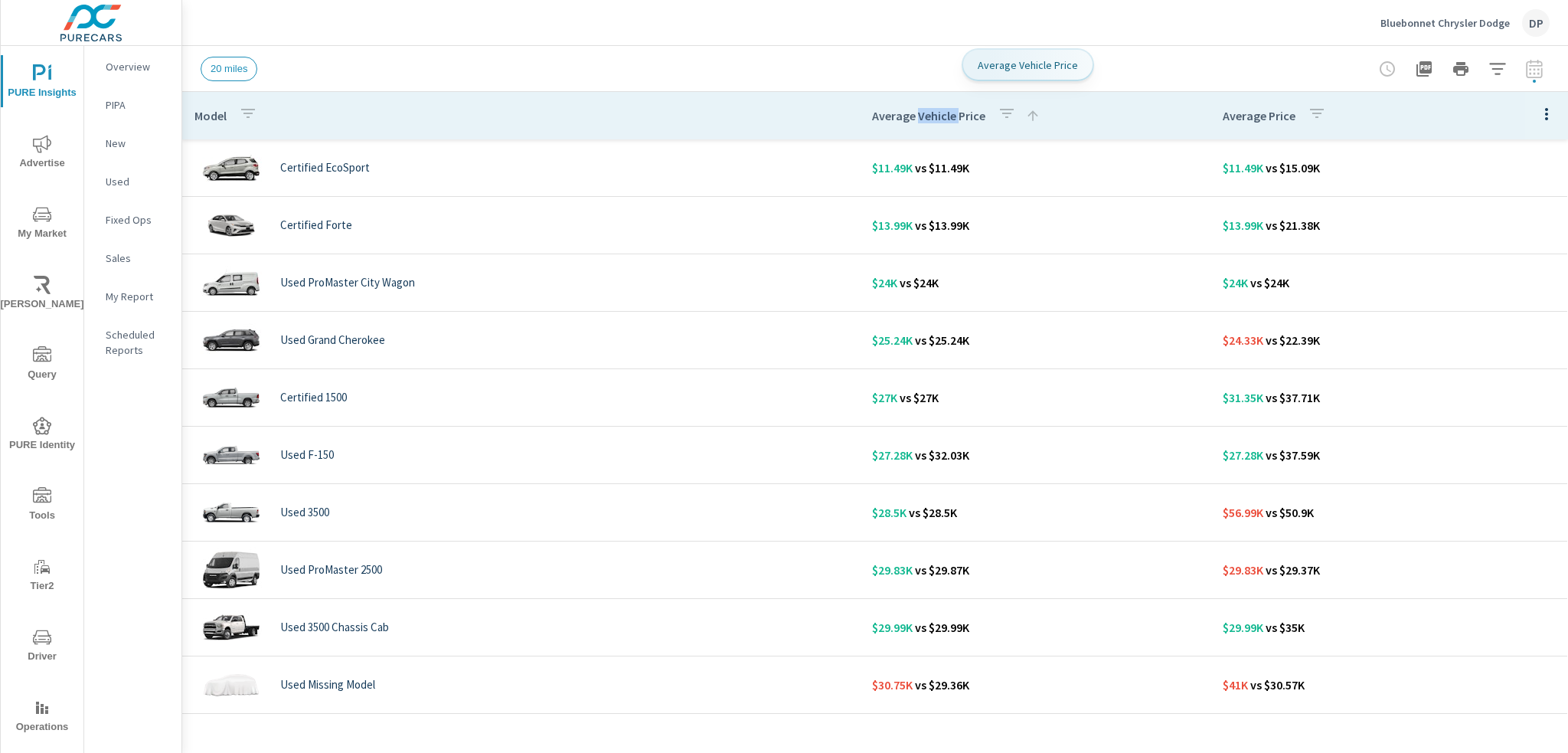
click at [940, 115] on p "Average Vehicle Price" at bounding box center [928, 115] width 113 height 15
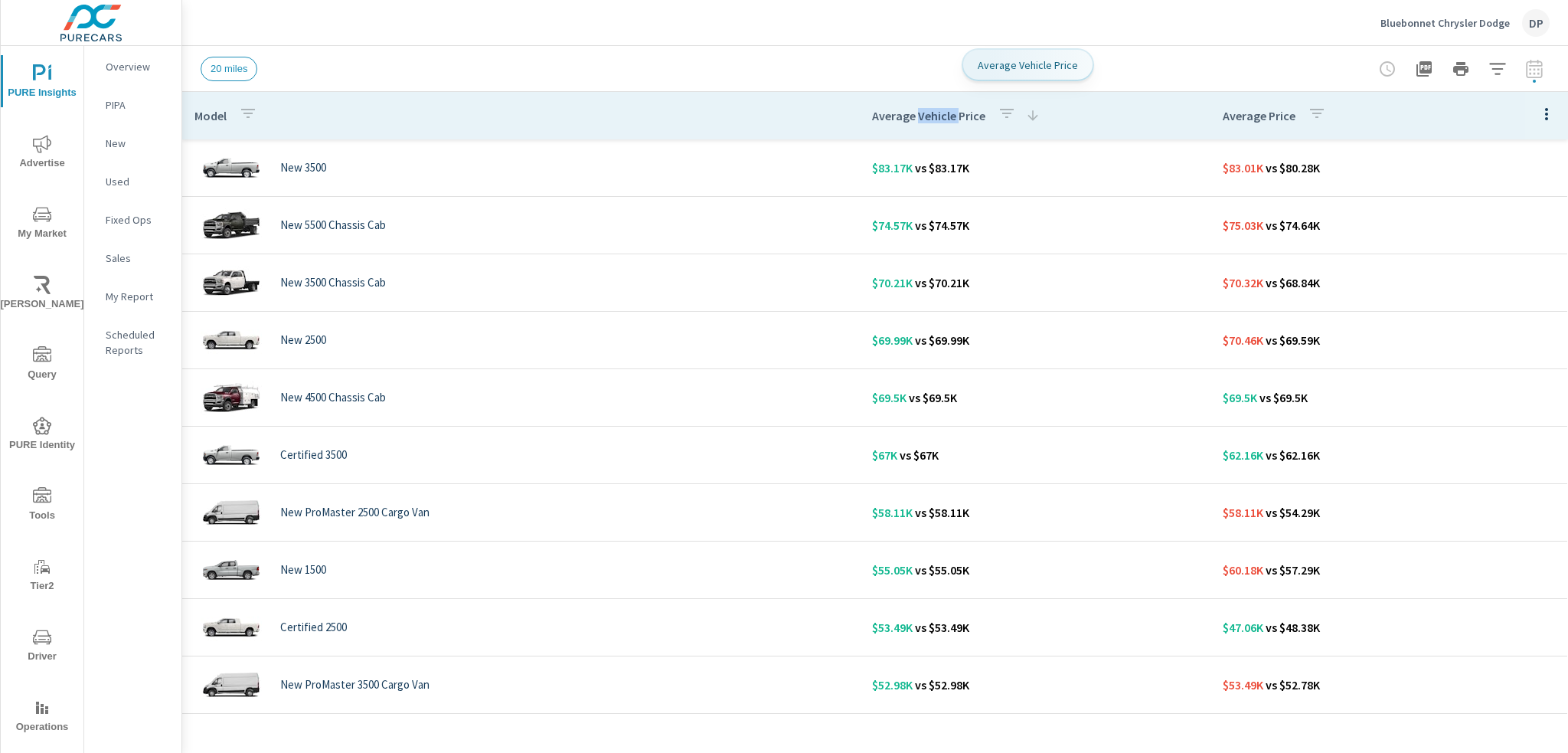
click at [940, 115] on p "Average Vehicle Price" at bounding box center [928, 115] width 113 height 15
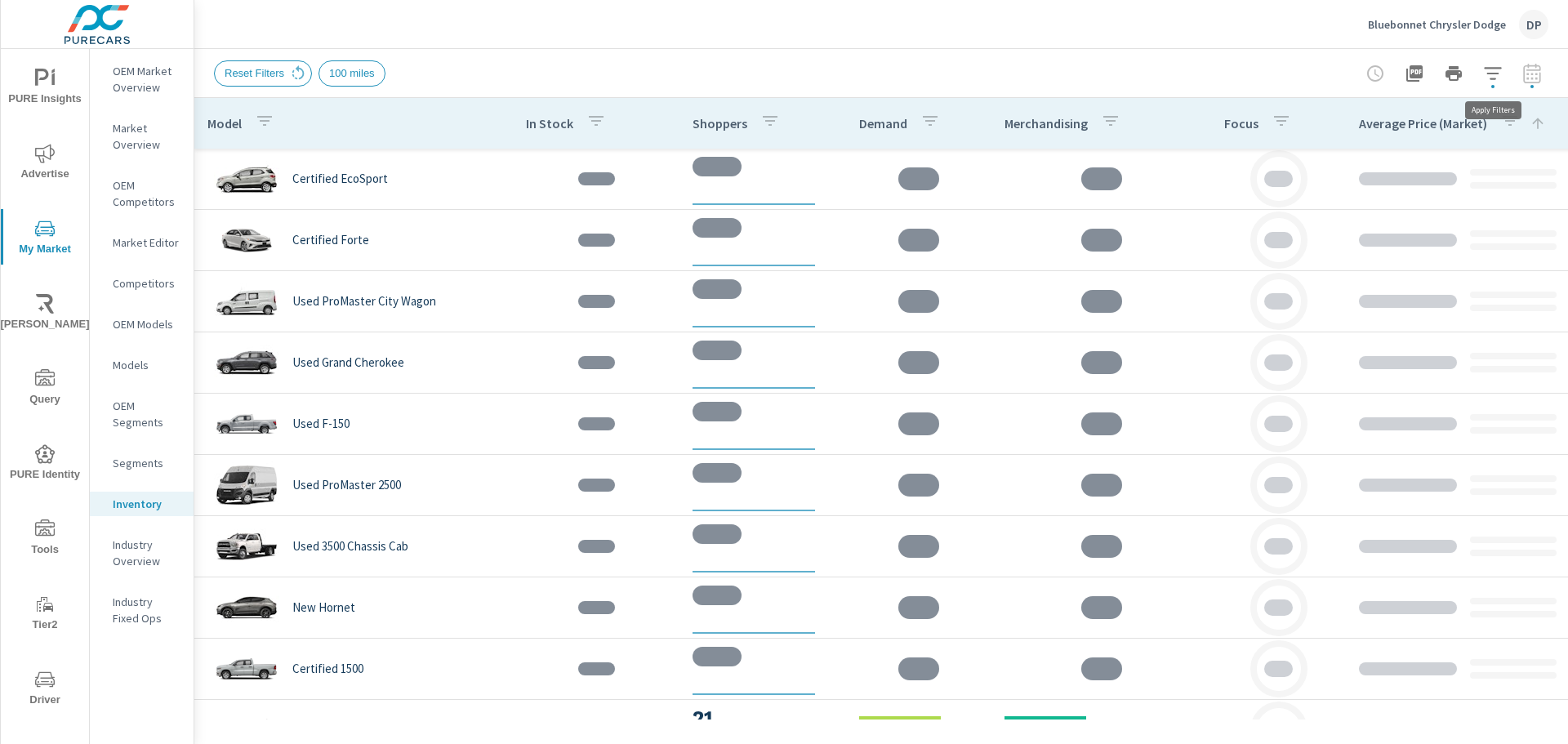
click at [1483, 85] on button "button" at bounding box center [1493, 74] width 33 height 33
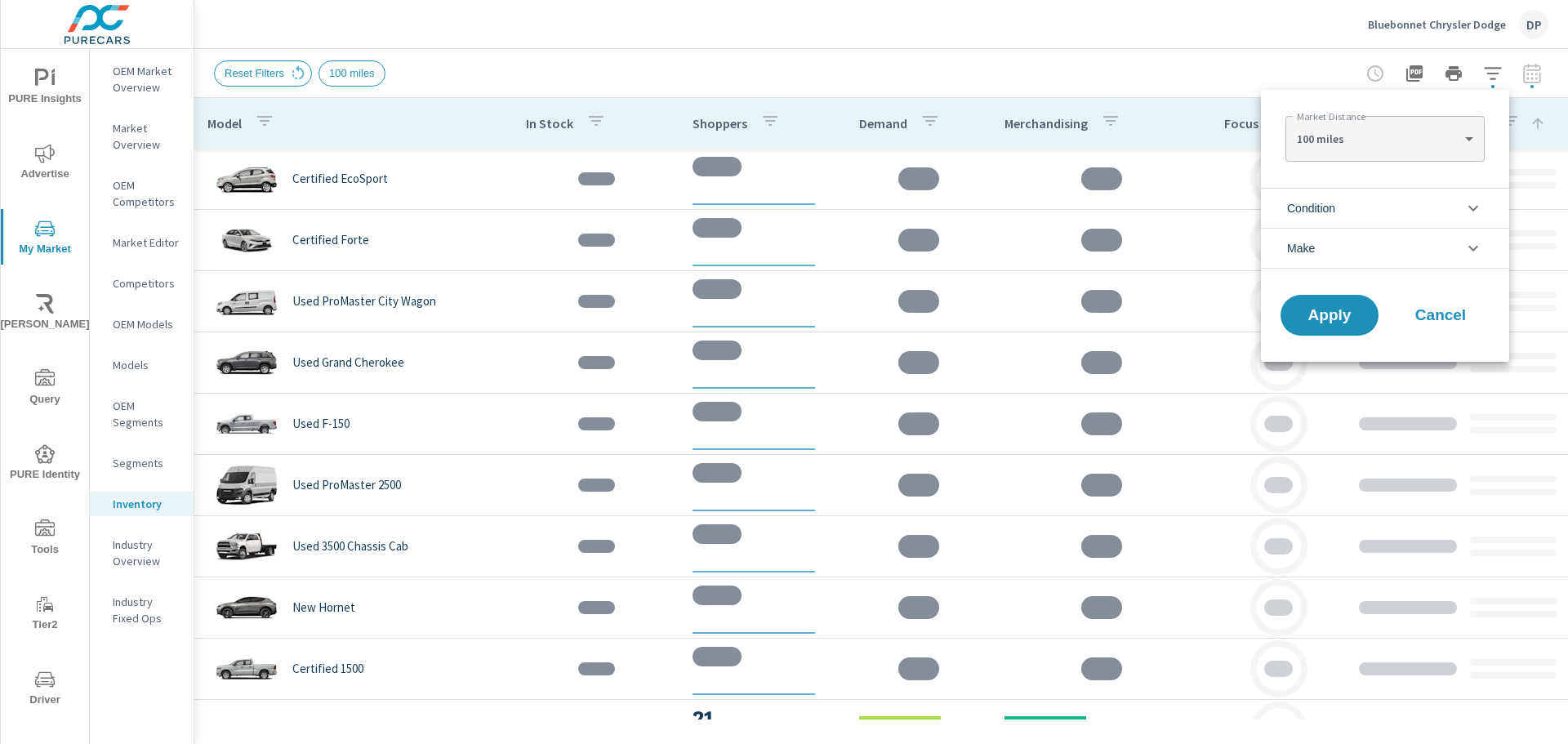
click at [1483, 85] on div at bounding box center [784, 372] width 1568 height 744
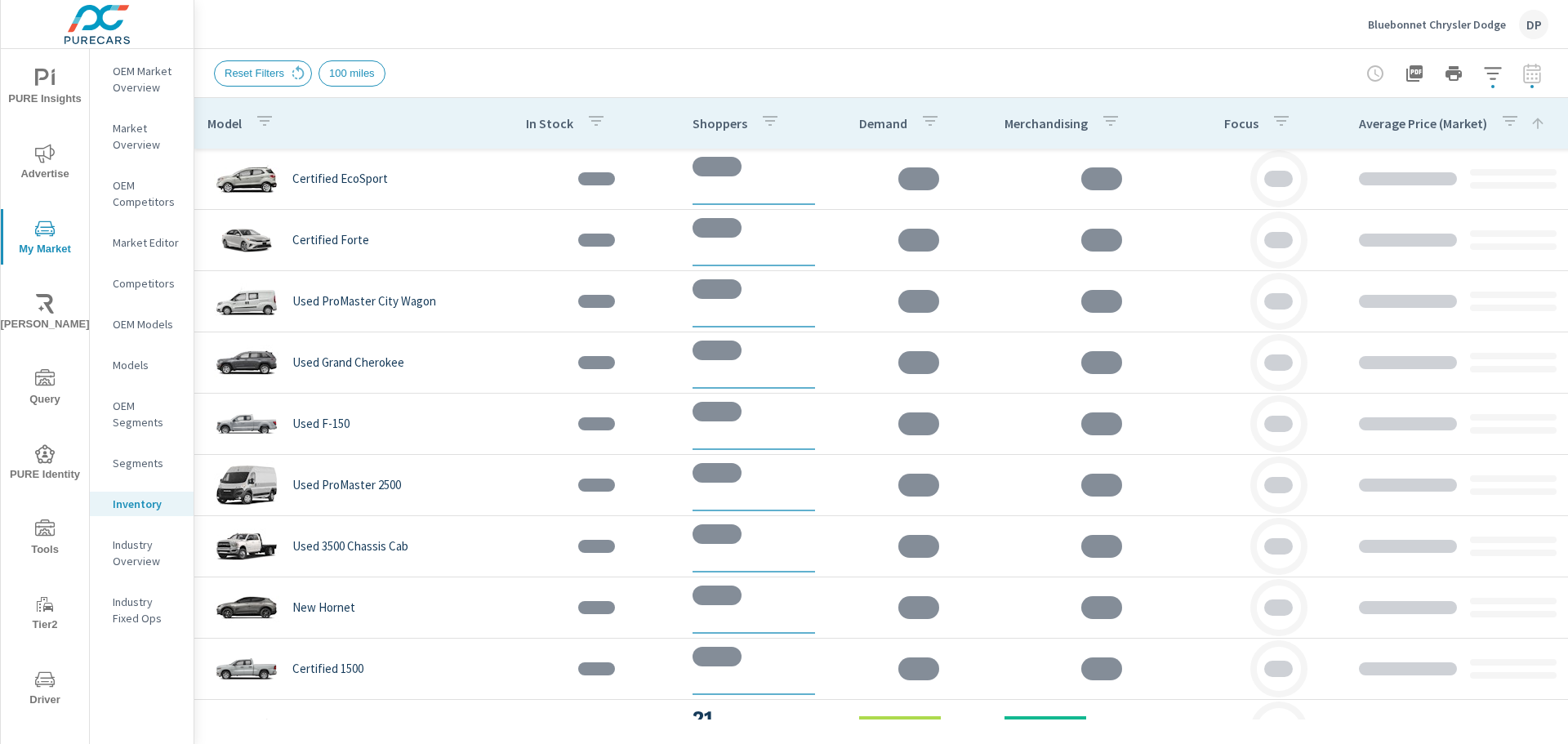
click at [873, 49] on div "Reset Filters 100 miles" at bounding box center [881, 74] width 1334 height 49
click at [1409, 127] on p "Average Price (Market)" at bounding box center [1423, 123] width 128 height 16
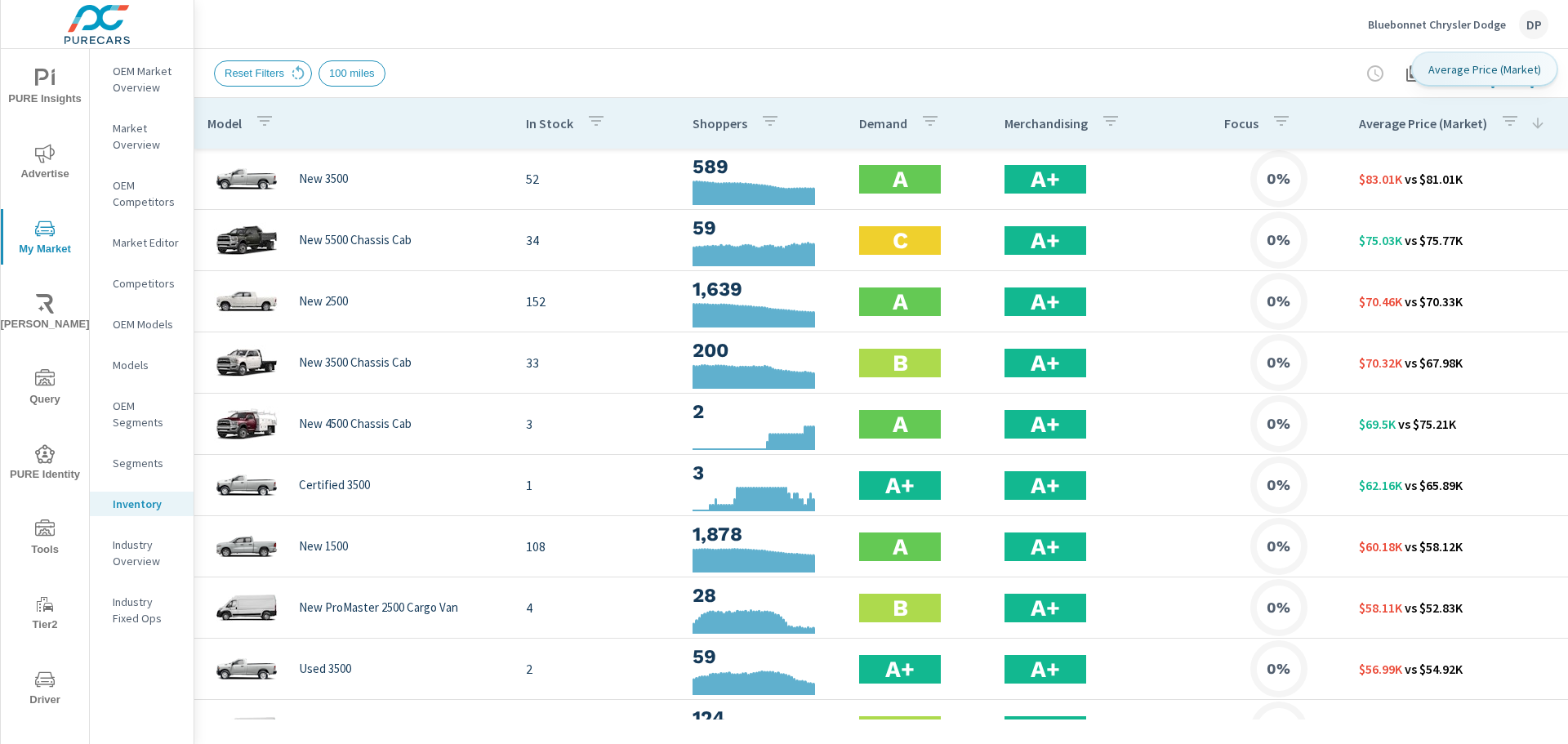
click at [1409, 127] on p "Average Price (Market)" at bounding box center [1423, 123] width 128 height 16
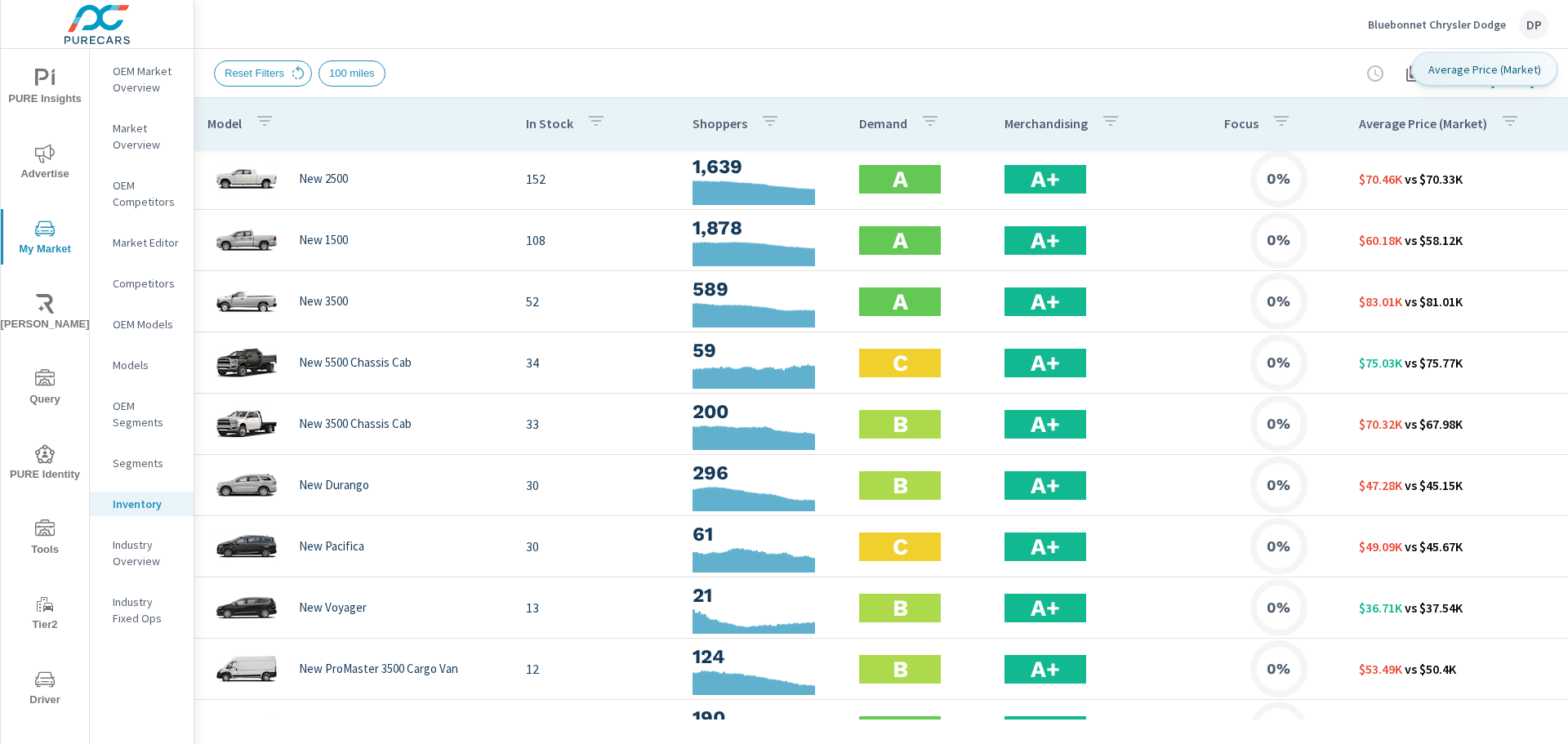
click at [1420, 137] on div "Average Price (Market)" at bounding box center [1442, 123] width 167 height 37
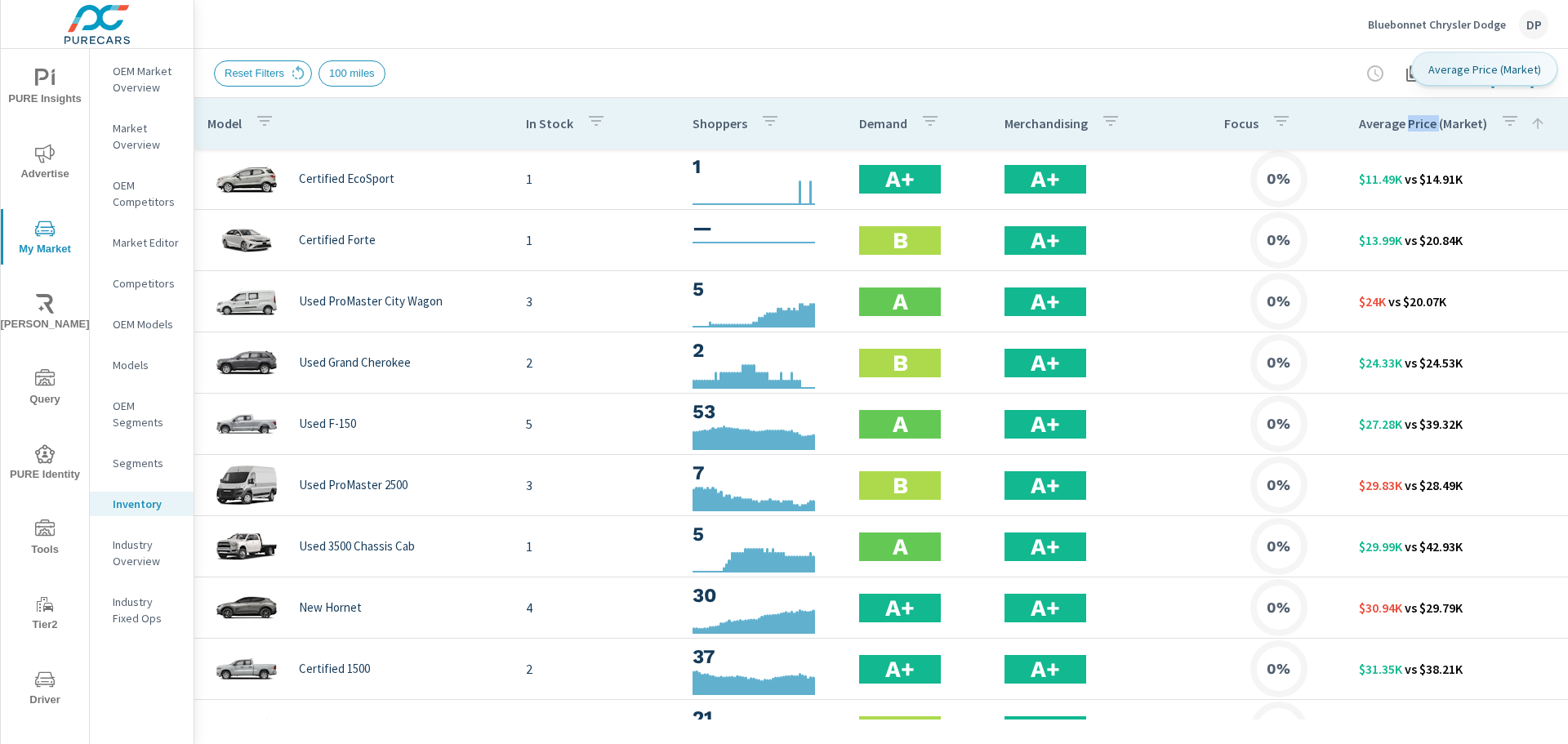
click at [1420, 137] on div "Average Price (Market)" at bounding box center [1468, 123] width 219 height 37
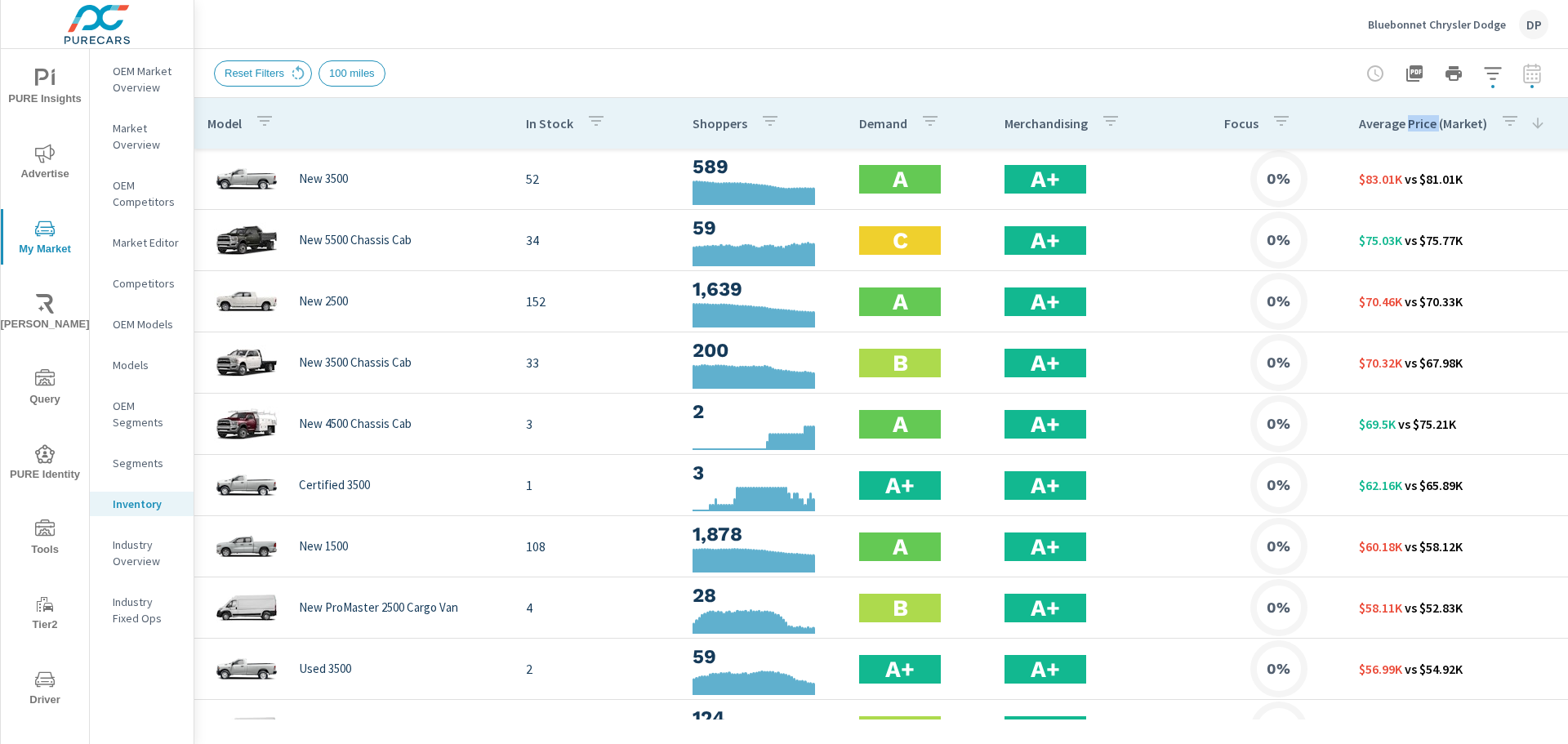
click at [1182, 29] on div "Bluebonnet Chrysler Dodge DP" at bounding box center [881, 24] width 1334 height 49
click at [1387, 127] on p "Average Price (Market)" at bounding box center [1423, 123] width 128 height 16
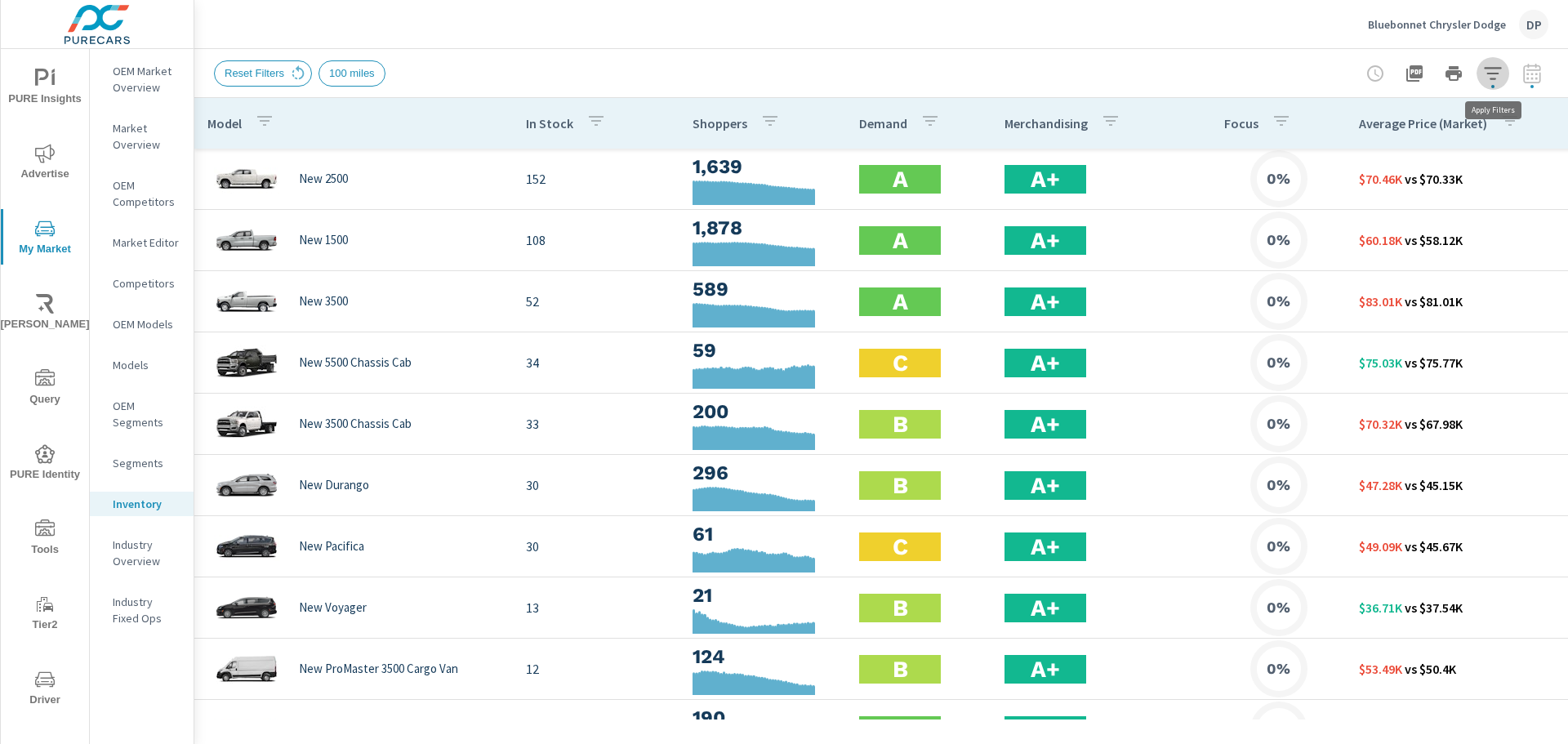
click at [1501, 78] on icon "button" at bounding box center [1493, 73] width 20 height 20
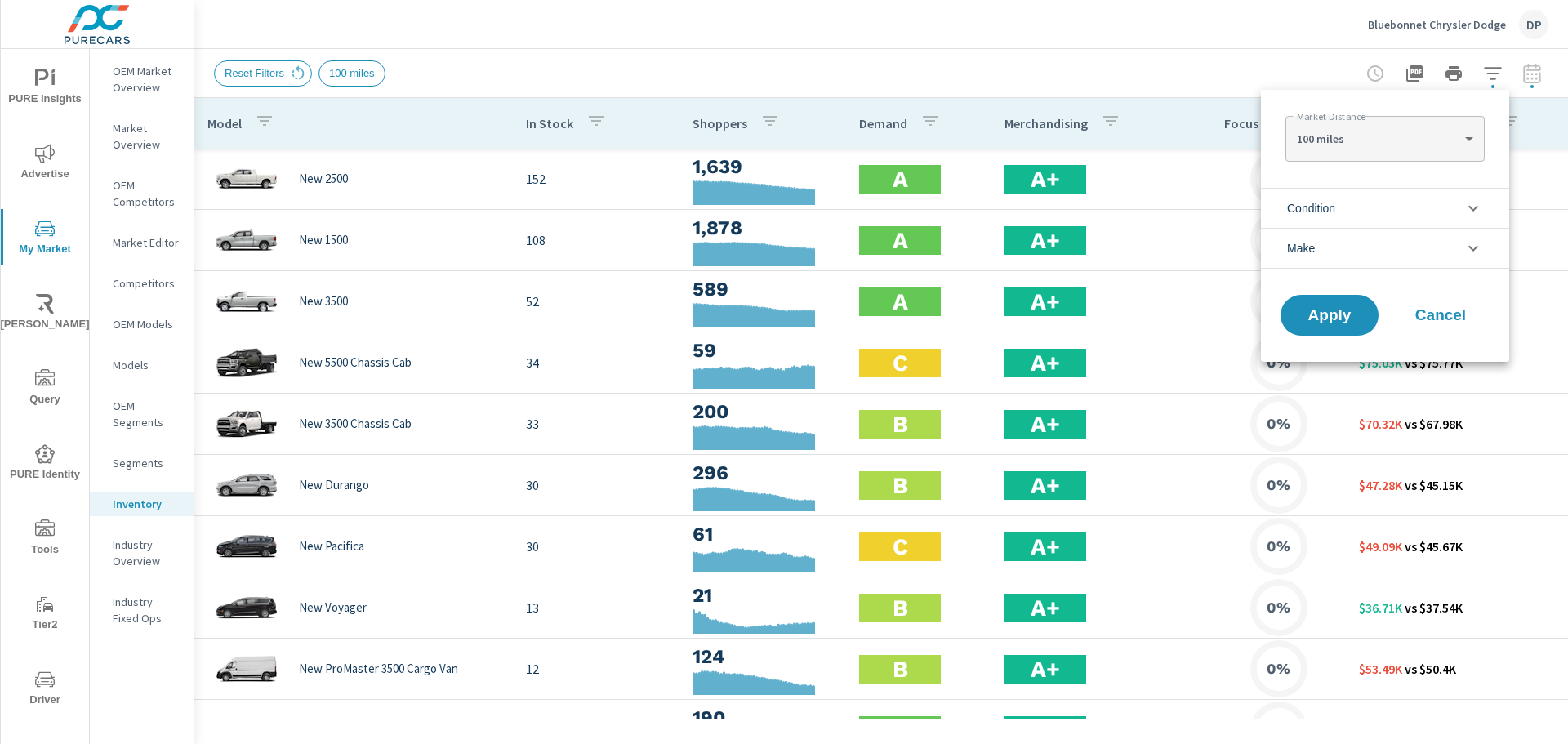
click at [1408, 140] on body "PURE Insights Advertise My Market Riley AI Query PURE Identity Tools Tier2 Driv…" at bounding box center [784, 372] width 1568 height 744
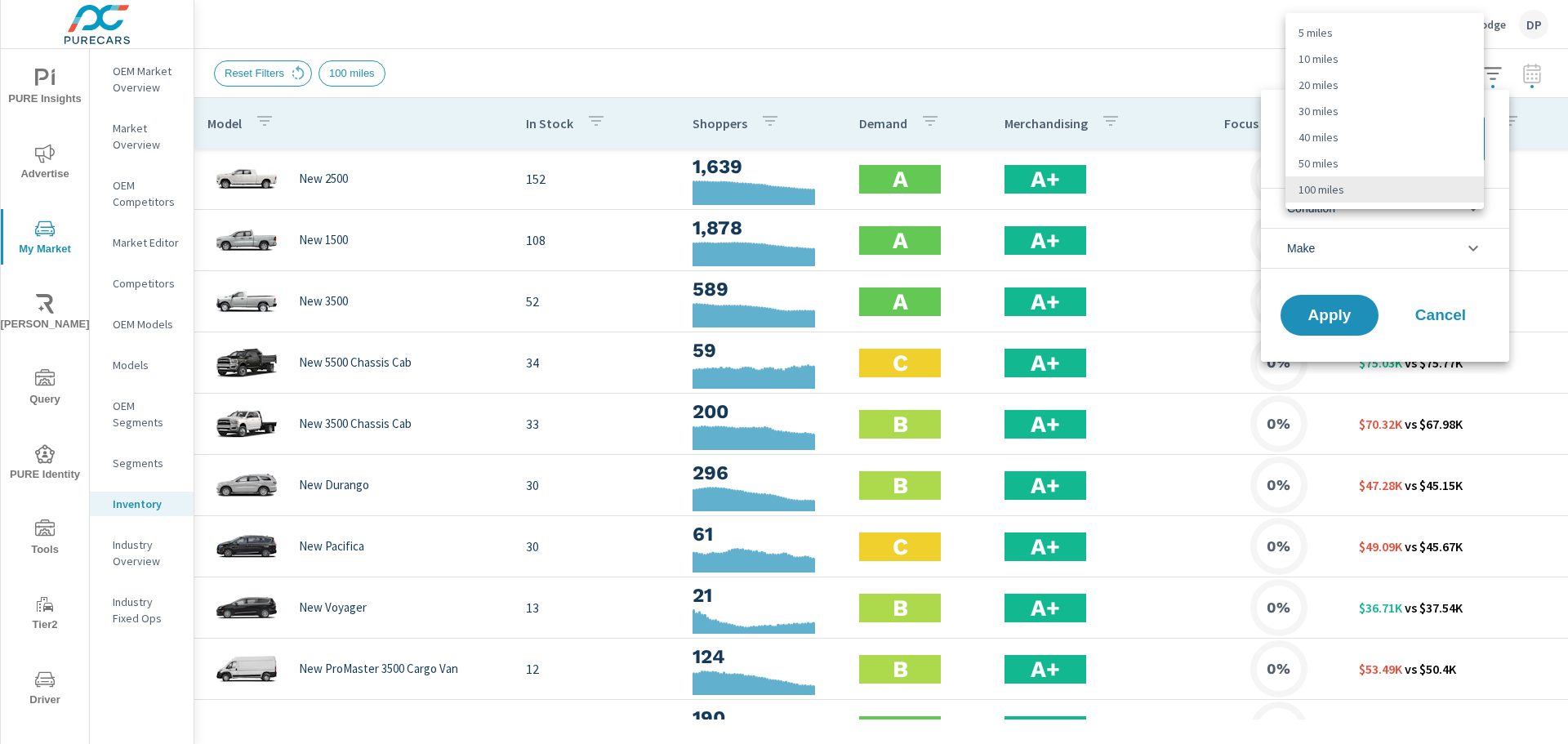
click at [1347, 51] on li "10 miles" at bounding box center [1384, 59] width 198 height 26
type Distance "10"
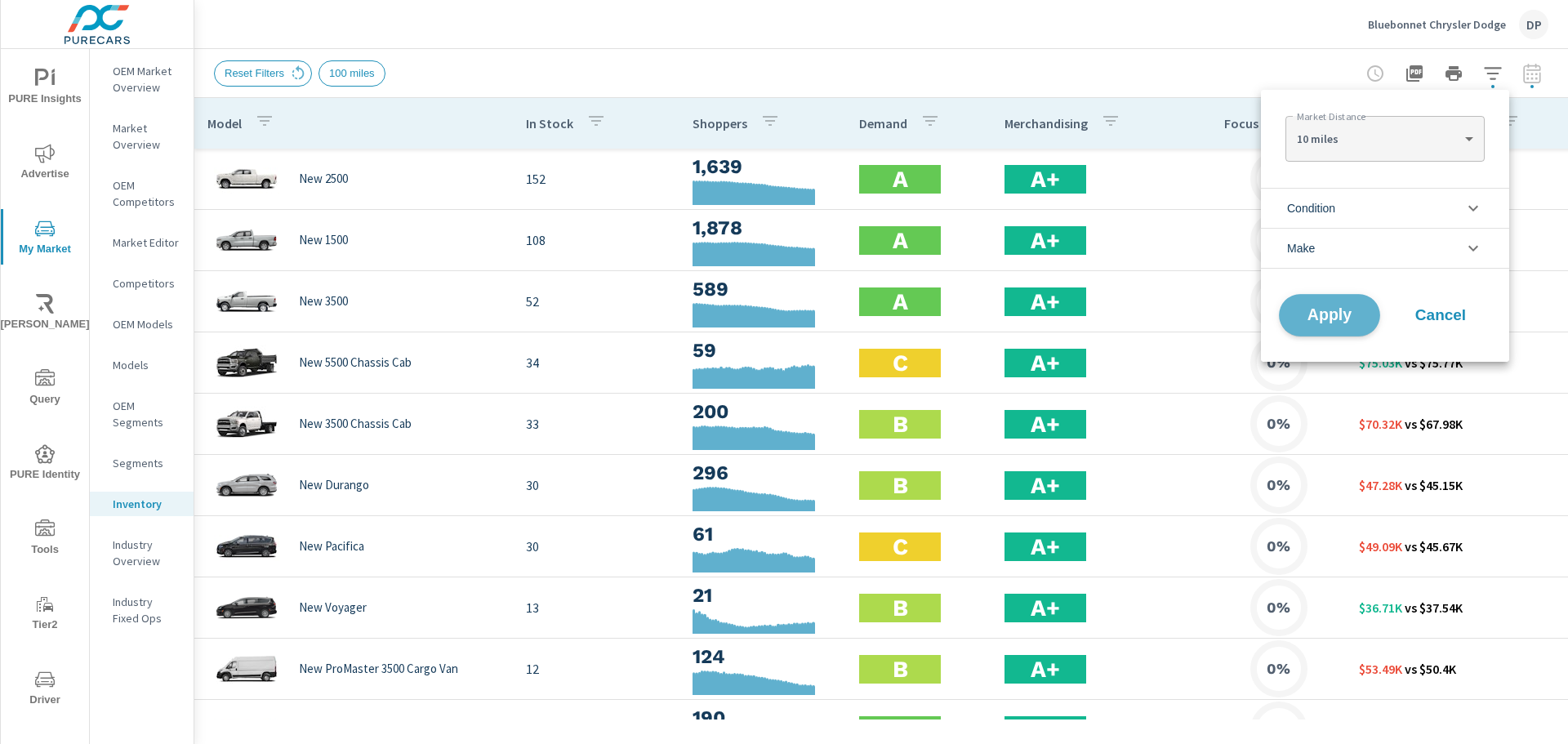
click at [1331, 312] on span "Apply" at bounding box center [1329, 316] width 67 height 16
